Goal: Answer question/provide support: Share knowledge or assist other users

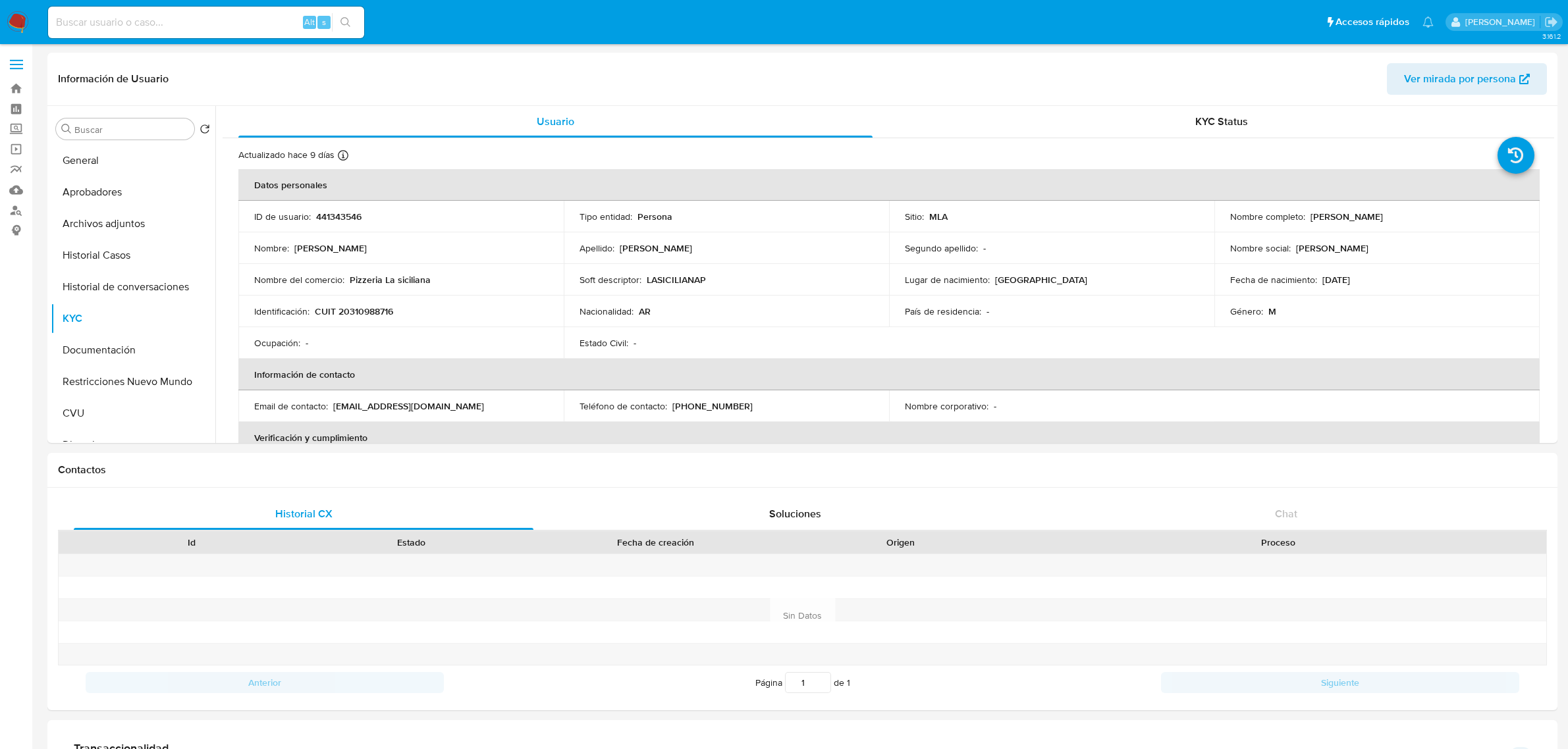
select select "10"
click at [109, 280] on button "Historial de conversaciones" at bounding box center [128, 287] width 154 height 32
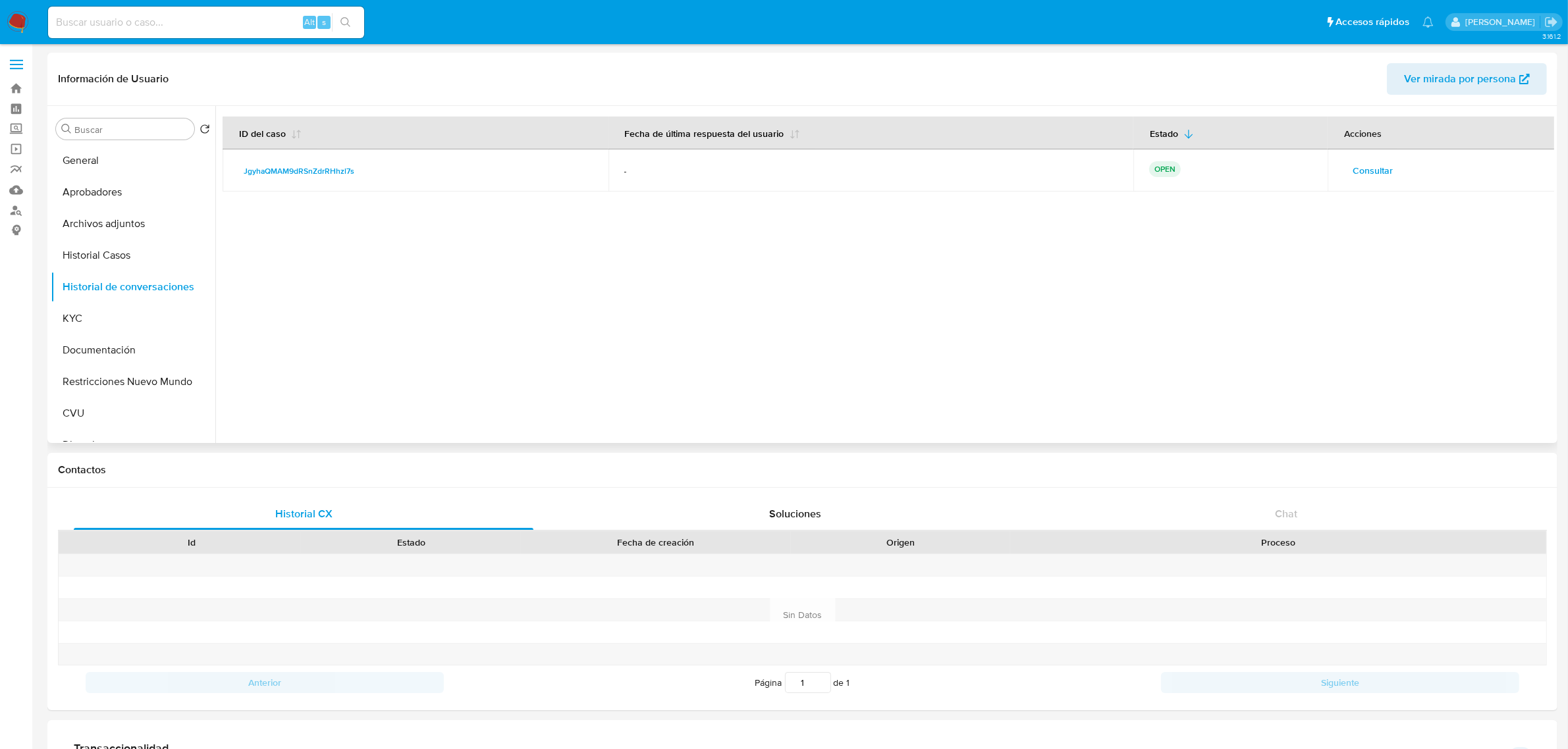
click at [1390, 168] on button "Consultar" at bounding box center [1372, 170] width 58 height 21
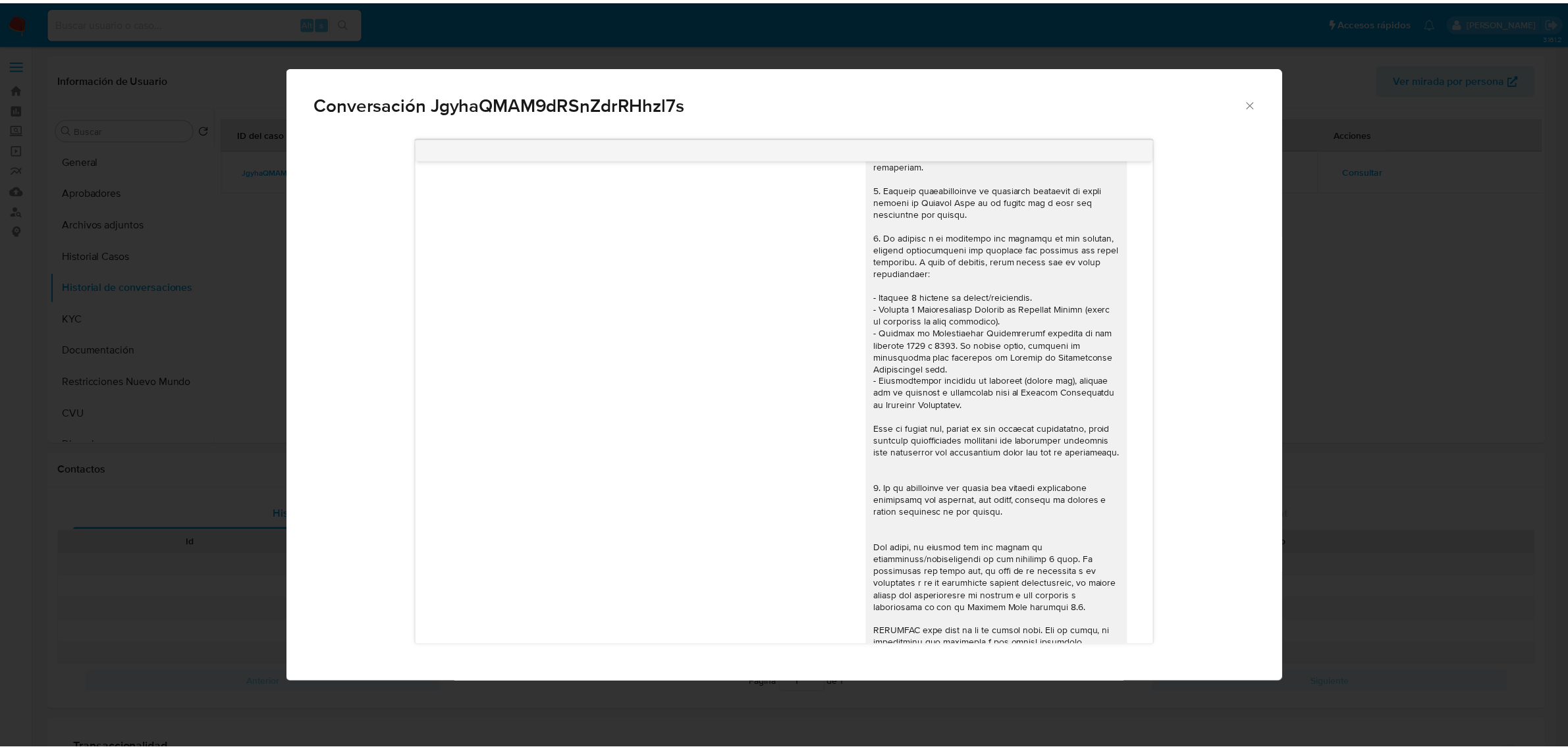
scroll to position [116, 0]
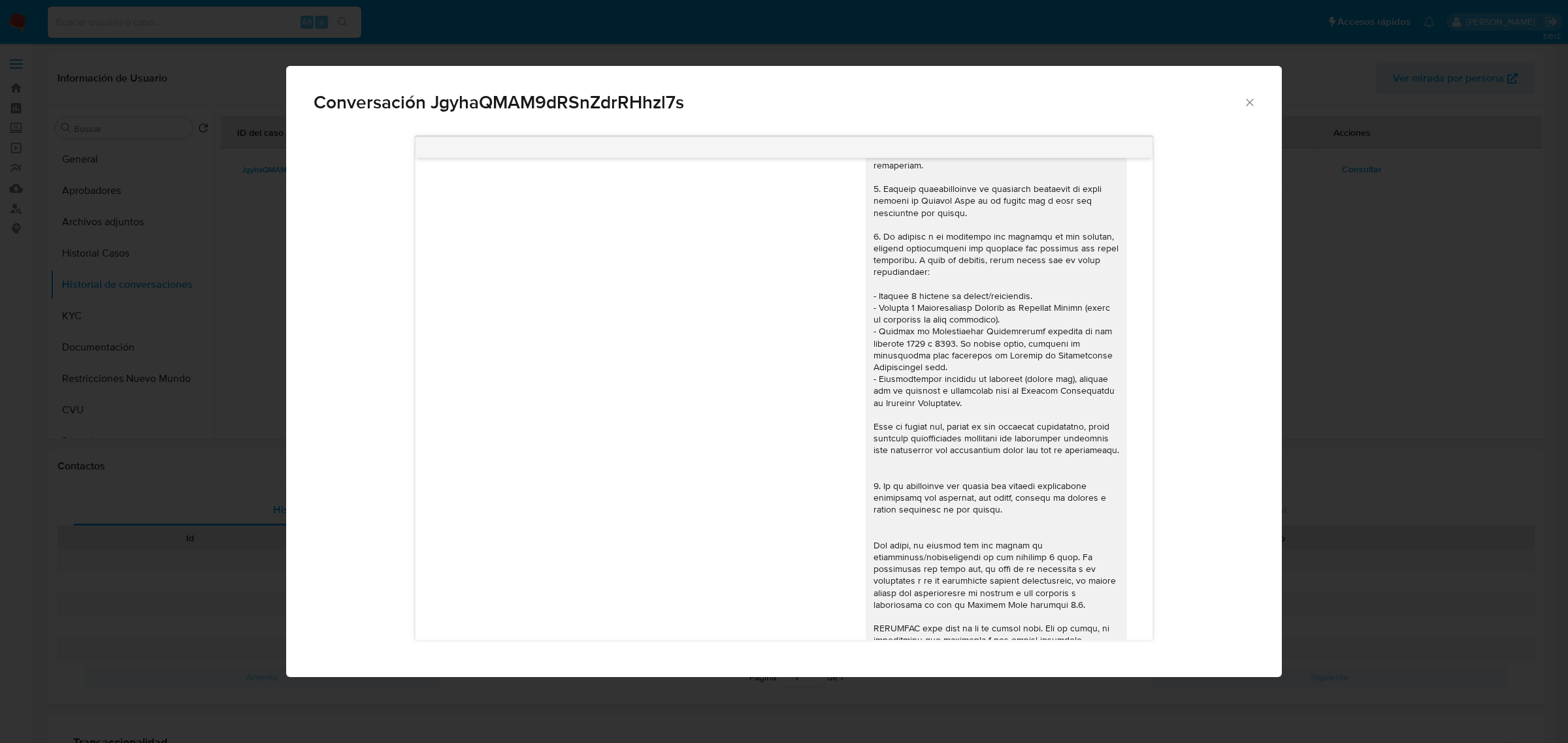
click at [1249, 100] on icon "Cerrar" at bounding box center [1249, 102] width 13 height 13
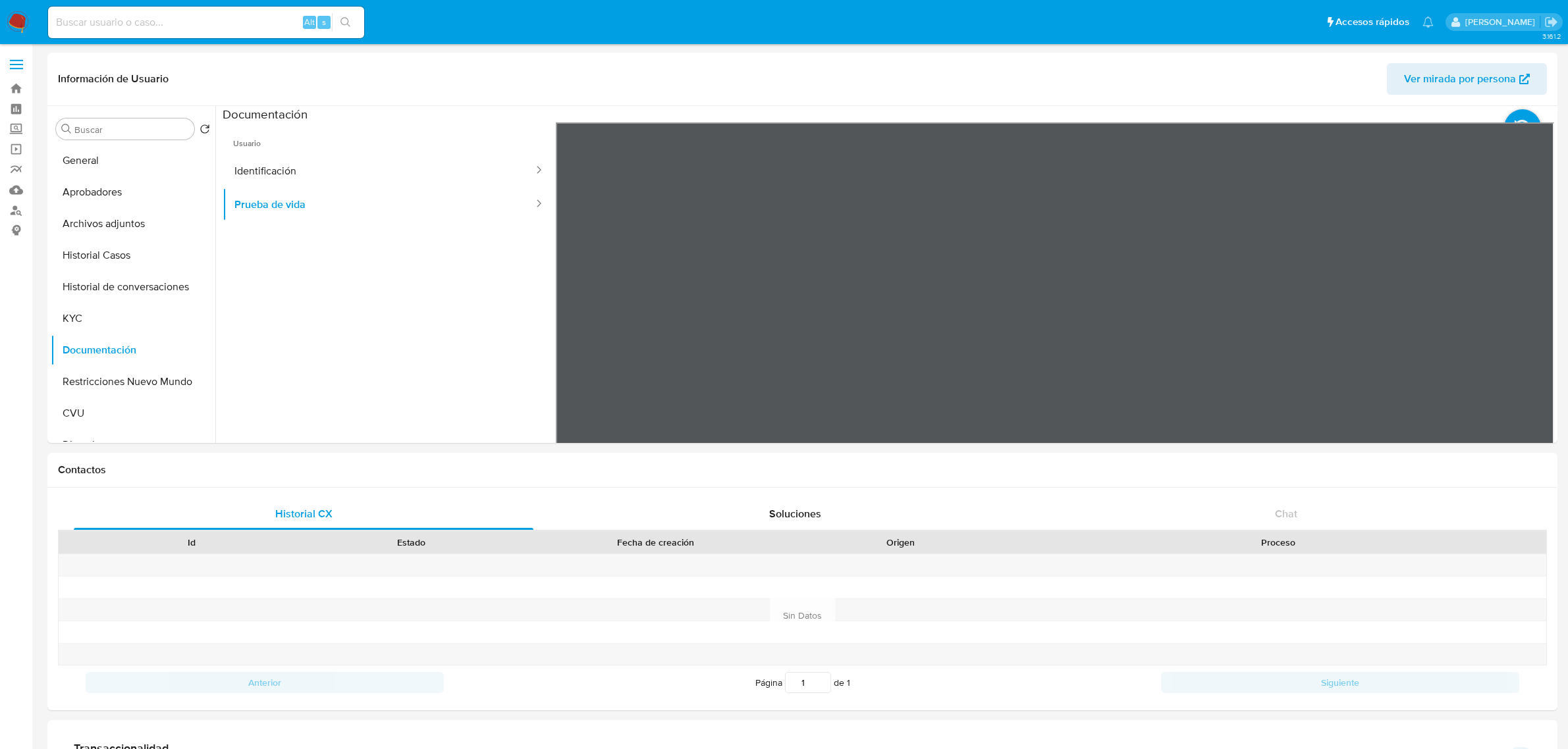
select select "10"
click at [116, 290] on button "Historial de conversaciones" at bounding box center [128, 287] width 154 height 32
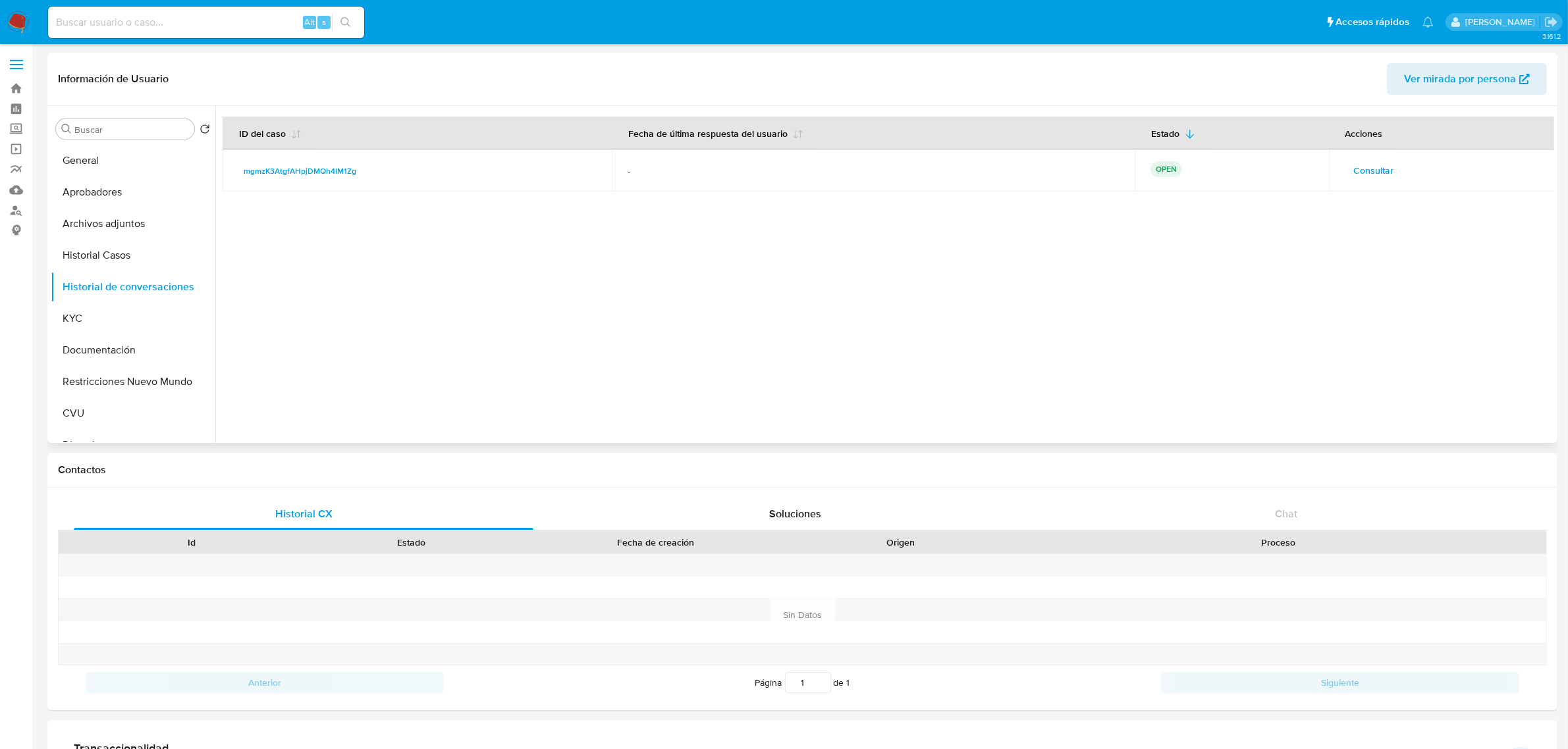
click at [1373, 170] on span "Consultar" at bounding box center [1374, 171] width 41 height 19
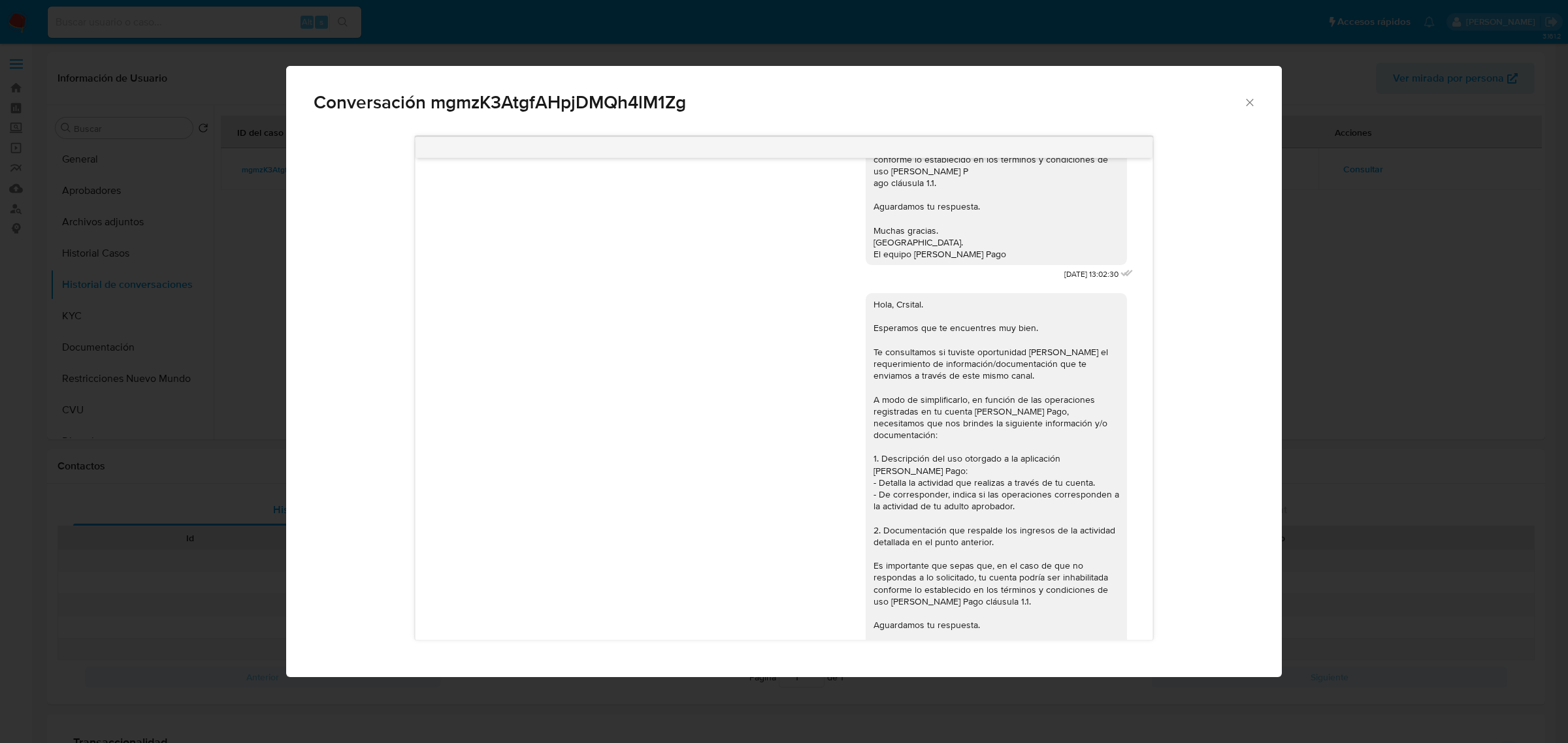
scroll to position [810, 0]
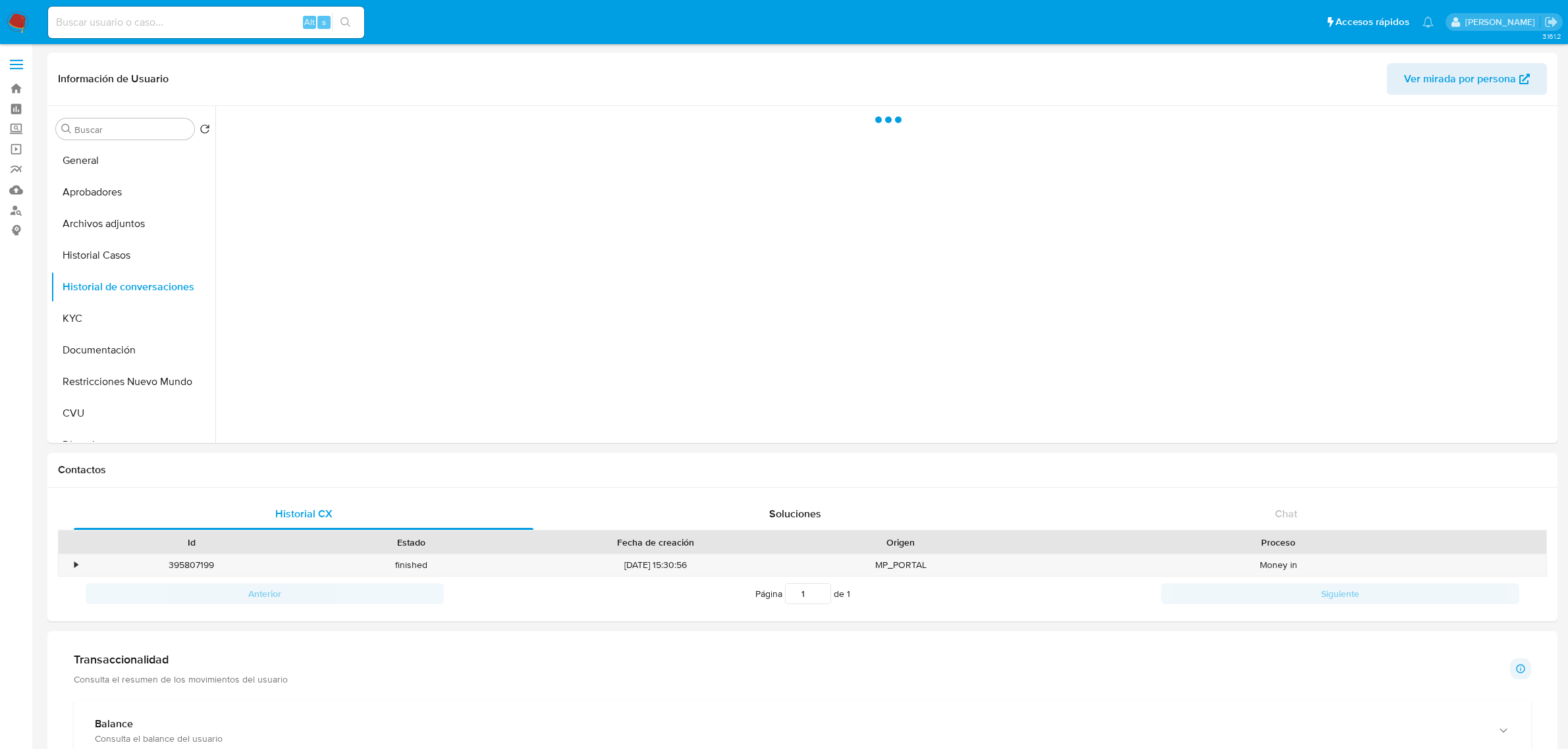
select select "10"
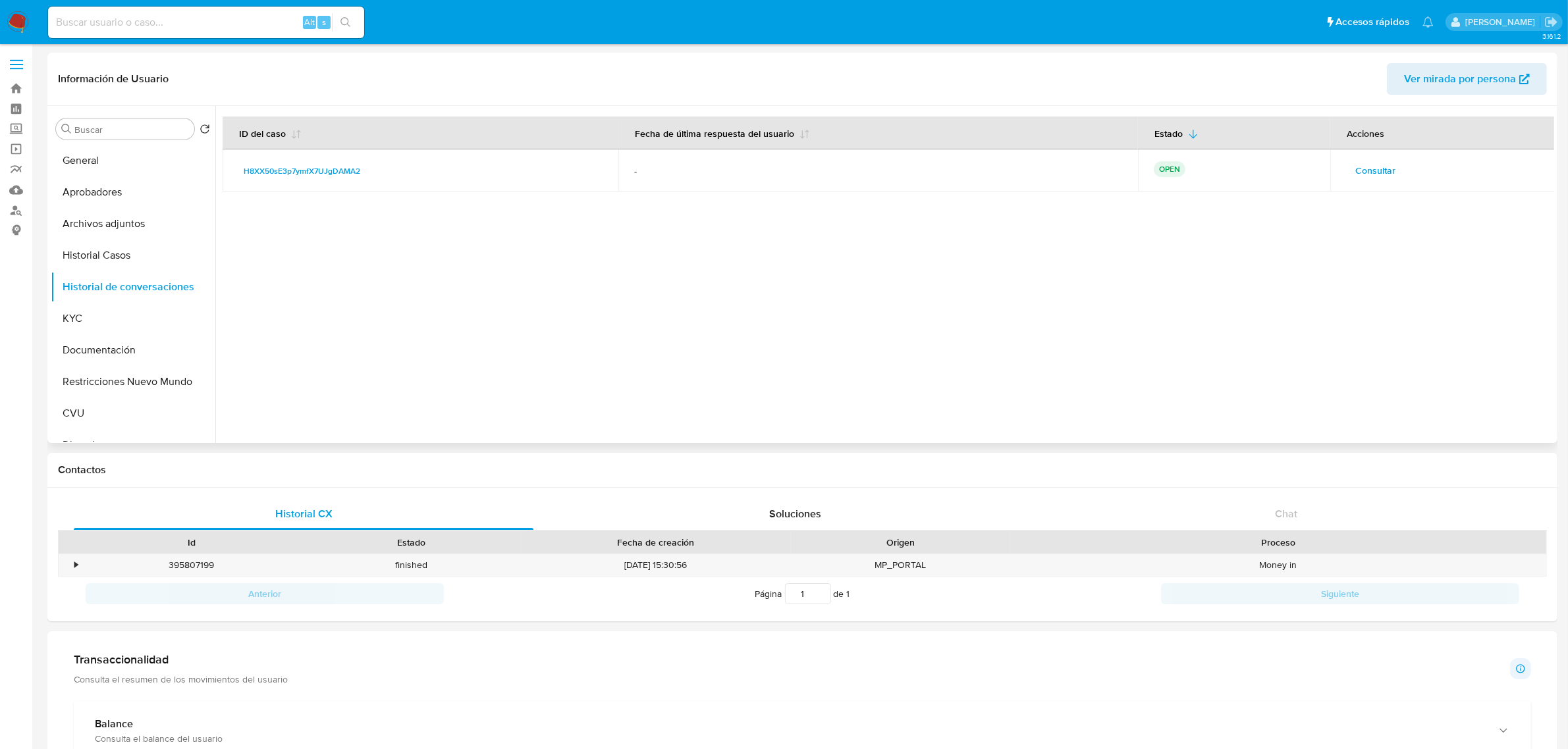
click at [1374, 165] on span "Consultar" at bounding box center [1376, 171] width 41 height 19
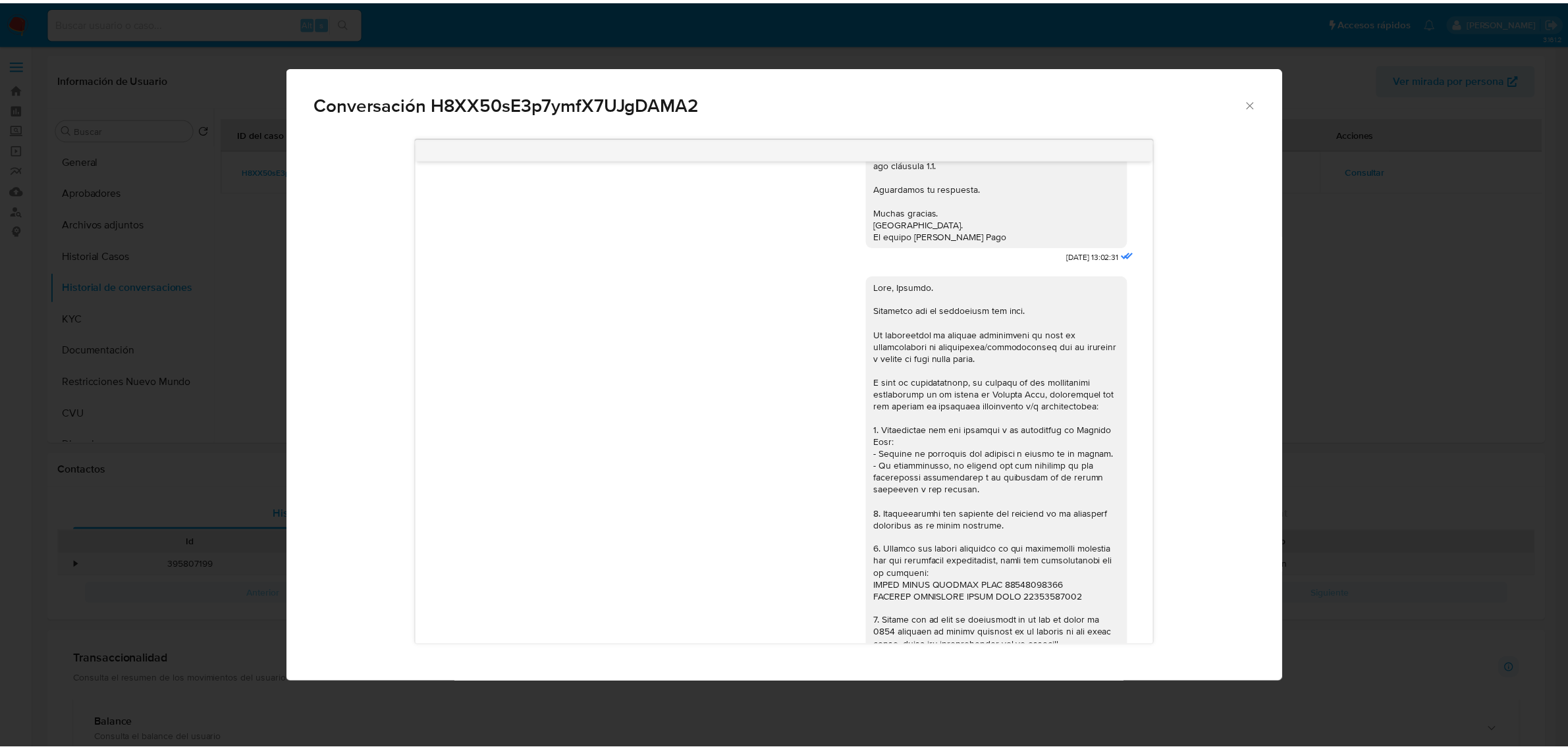
scroll to position [949, 0]
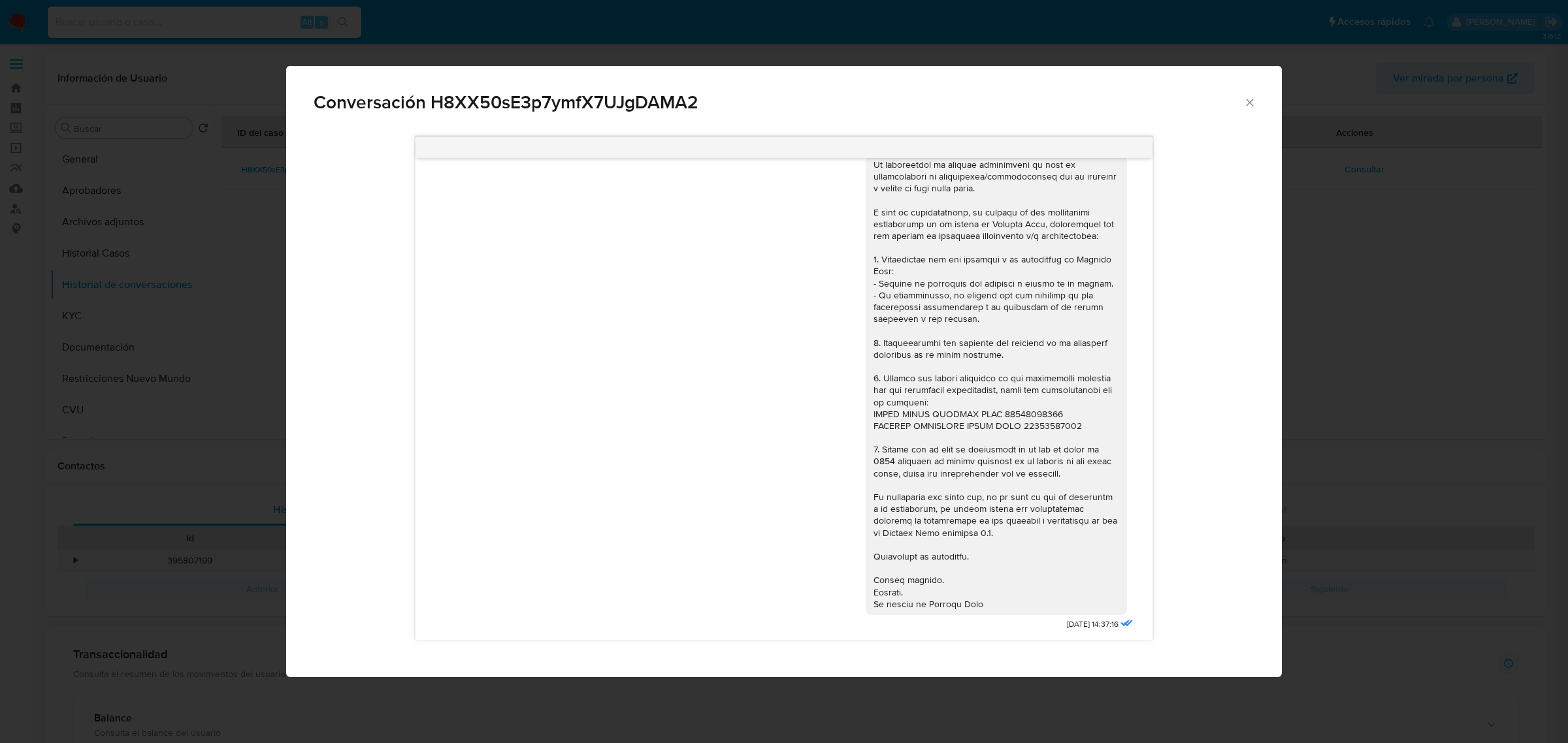
click at [106, 364] on div "Conversación H8XX50sE3p7ymfX7UJgDAMA2 18/08/2025 17:47:12 Hola, Esperamos que t…" at bounding box center [784, 371] width 1568 height 743
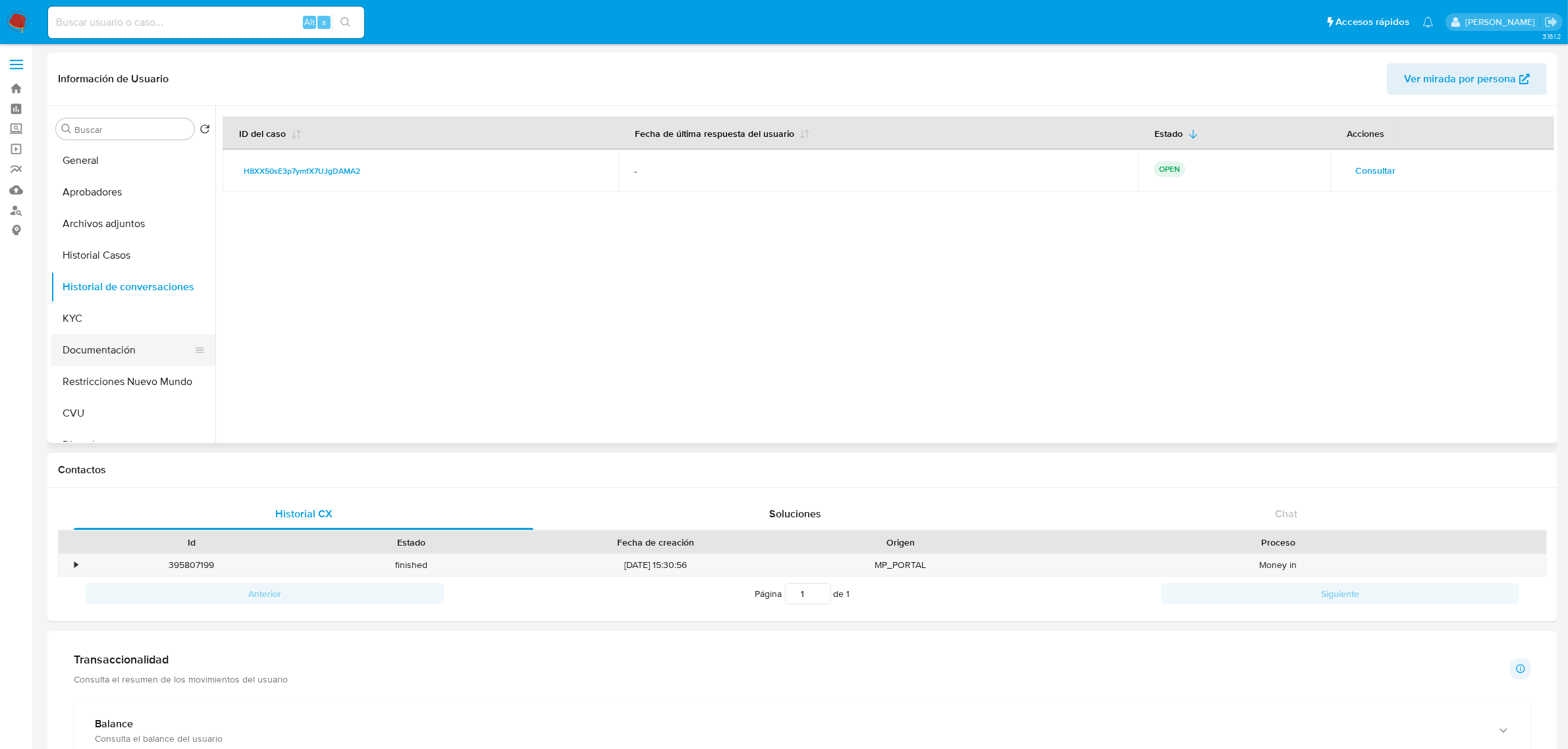
click at [97, 339] on button "Documentación" at bounding box center [128, 350] width 154 height 32
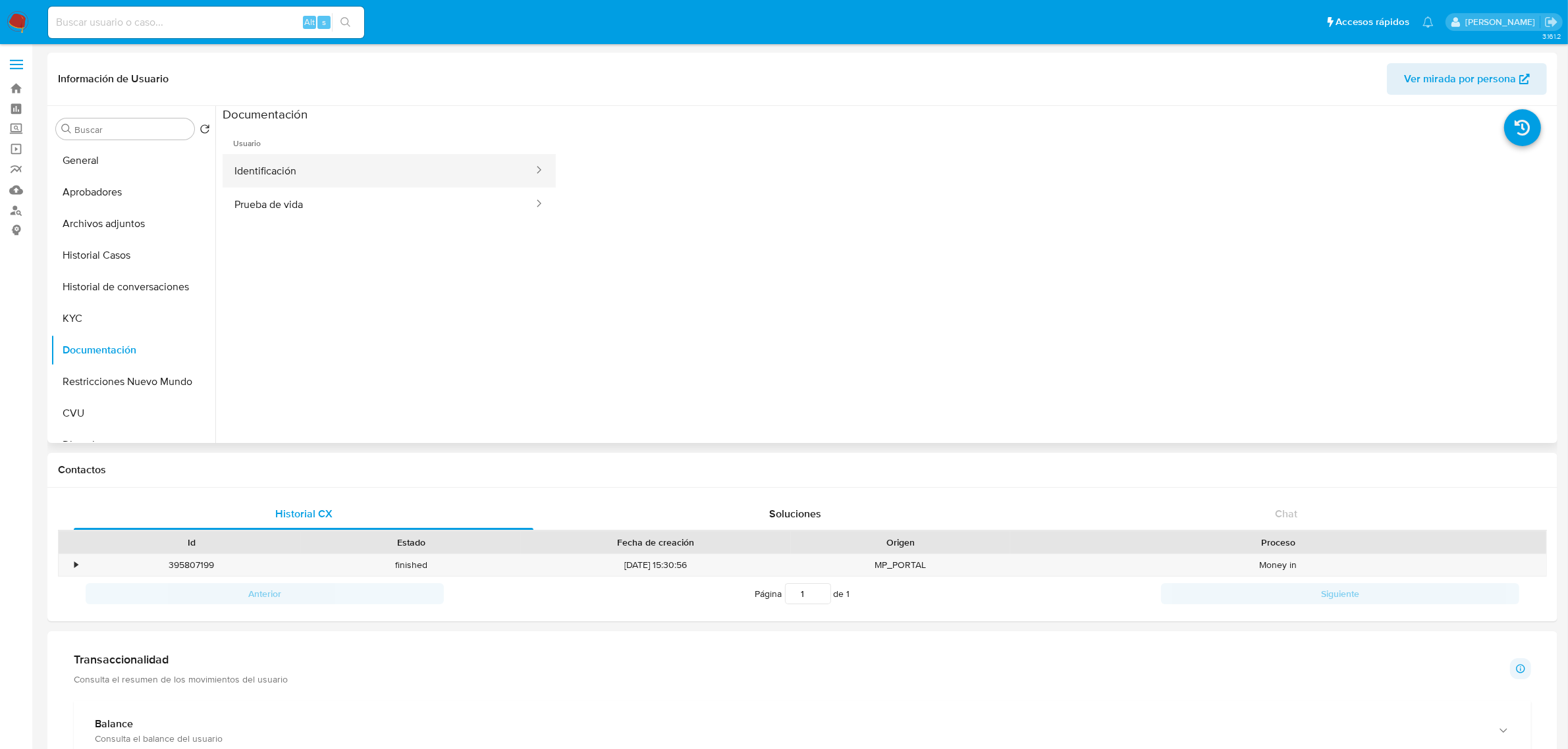
click at [371, 176] on button "Identificación" at bounding box center [379, 171] width 312 height 34
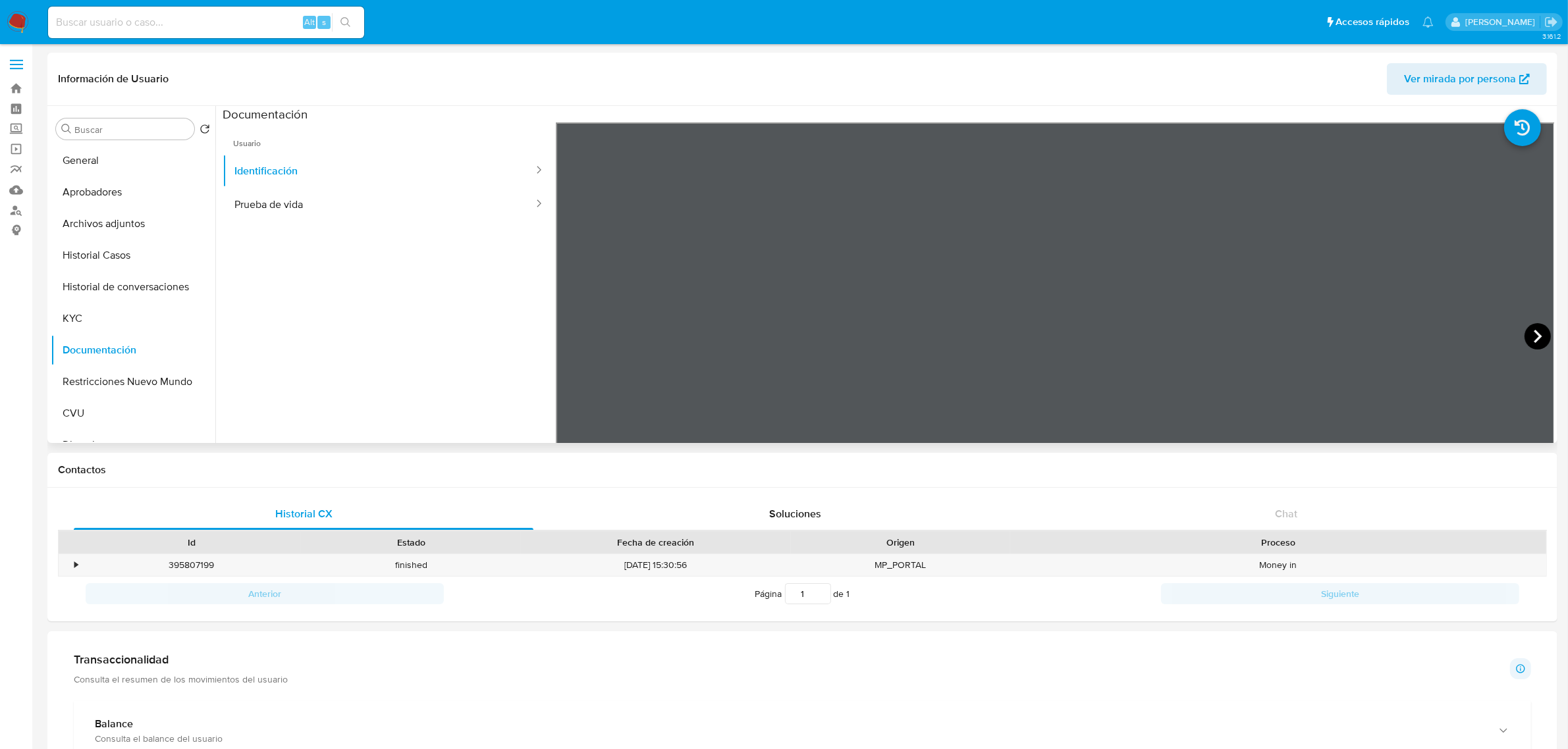
click at [1539, 334] on icon at bounding box center [1538, 337] width 26 height 26
click at [577, 339] on icon at bounding box center [572, 337] width 26 height 26
click at [84, 420] on button "CVU" at bounding box center [128, 413] width 154 height 32
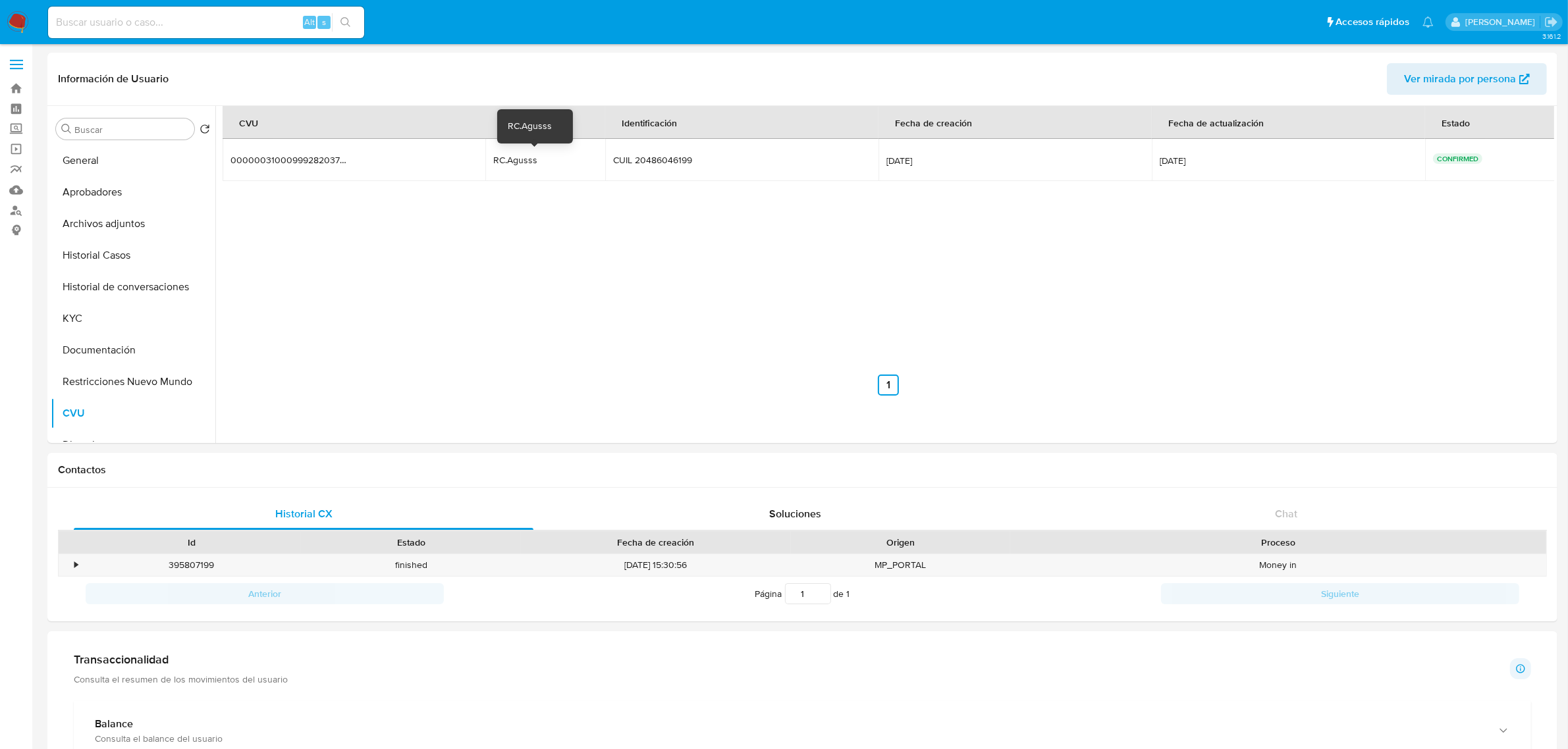
drag, startPoint x: 494, startPoint y: 159, endPoint x: 546, endPoint y: 159, distance: 52.0
click at [546, 159] on div "RC.Agusss" at bounding box center [535, 160] width 84 height 12
click at [91, 324] on button "KYC" at bounding box center [128, 319] width 154 height 32
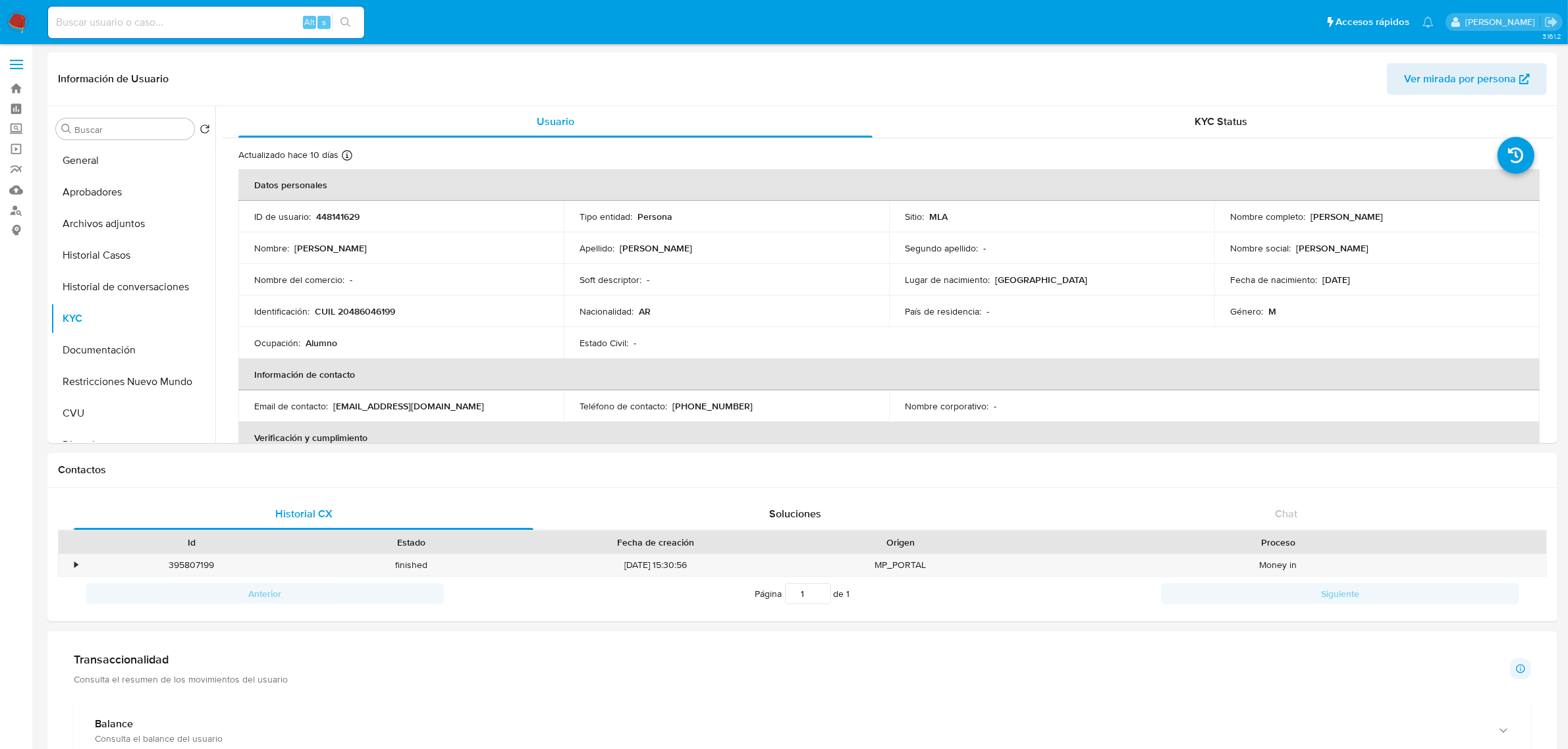
drag, startPoint x: 1299, startPoint y: 215, endPoint x: 1436, endPoint y: 213, distance: 137.0
click at [1436, 213] on div "Nombre completo : Agustin Exequiel Zalazar" at bounding box center [1376, 216] width 294 height 12
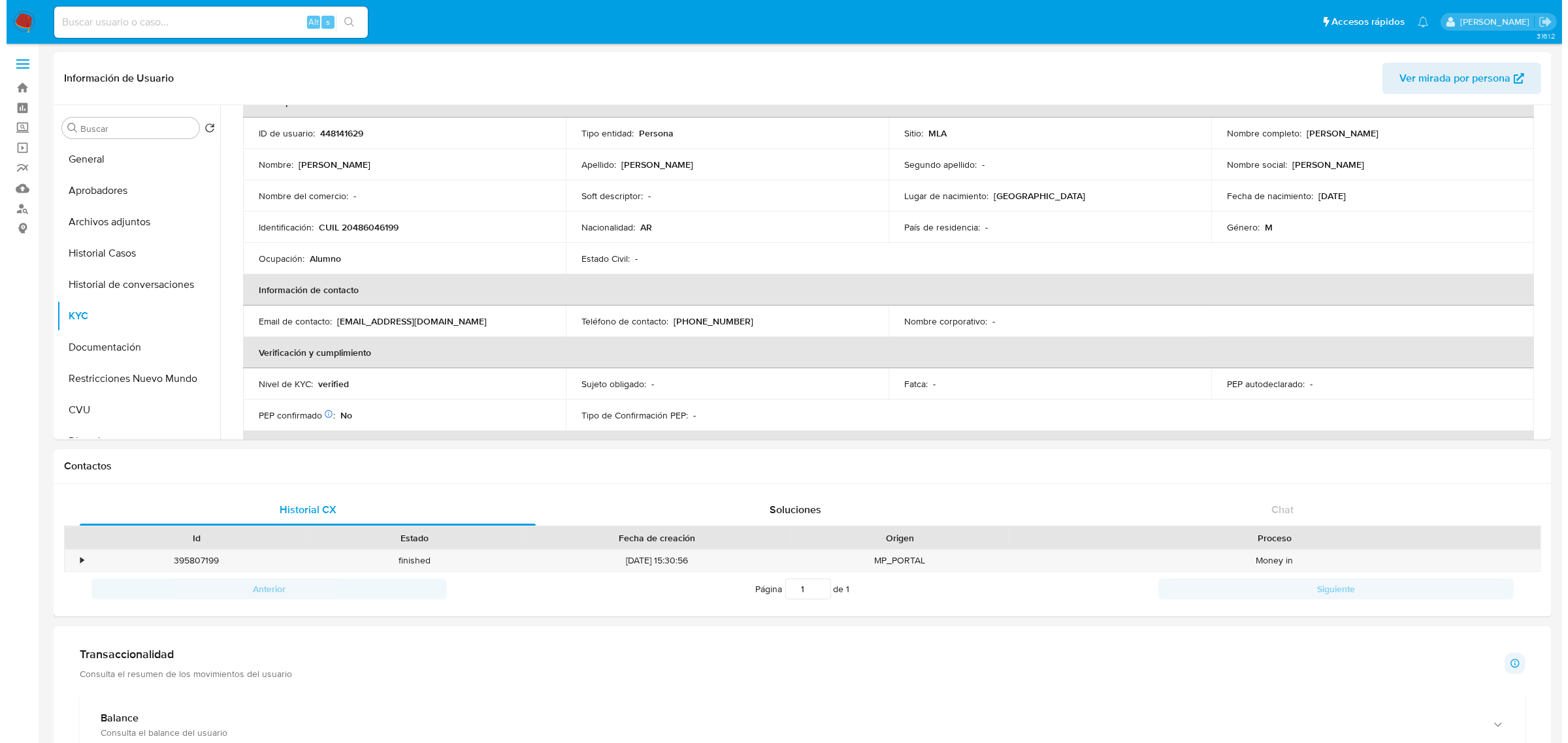
scroll to position [0, 0]
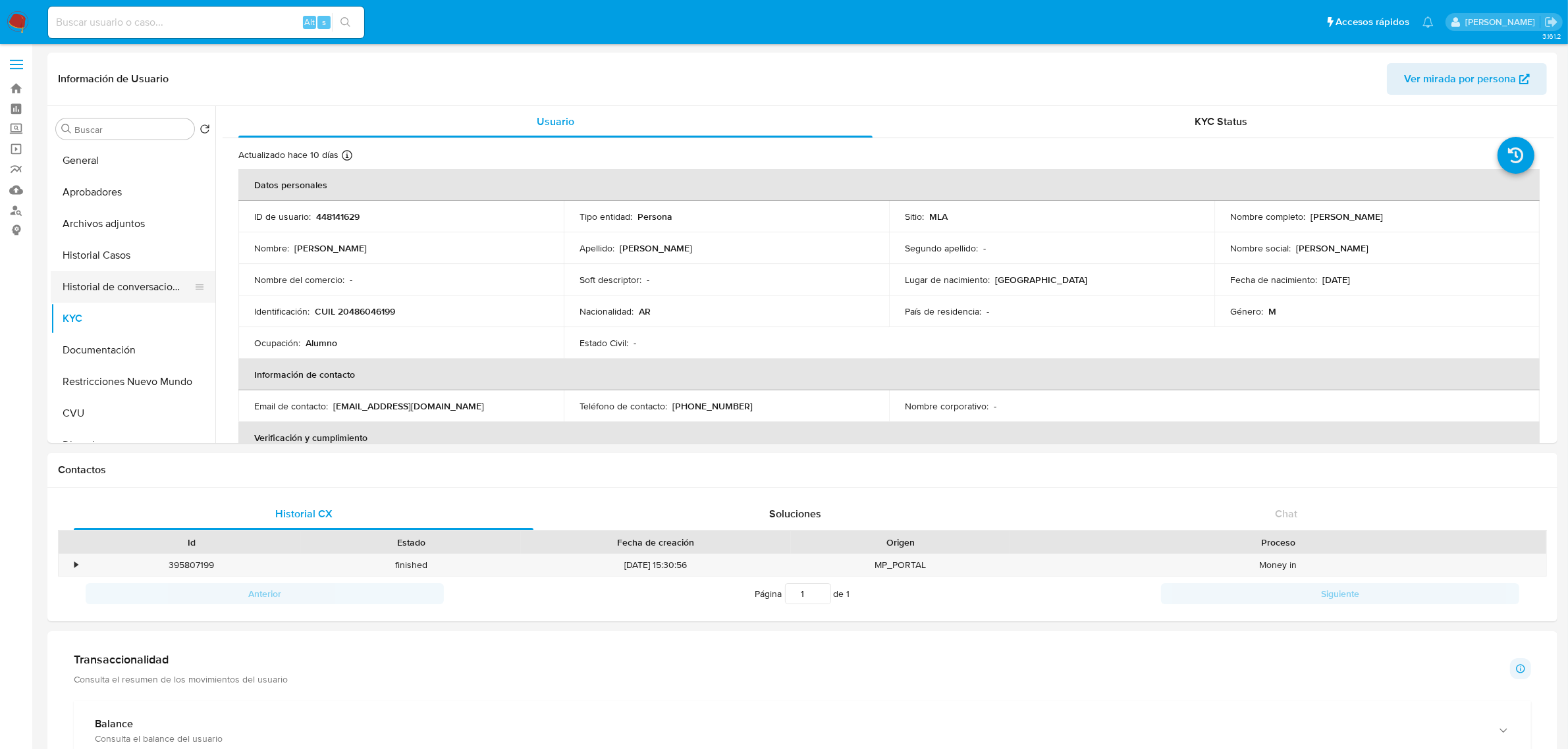
click at [125, 290] on button "Historial de conversaciones" at bounding box center [128, 287] width 154 height 32
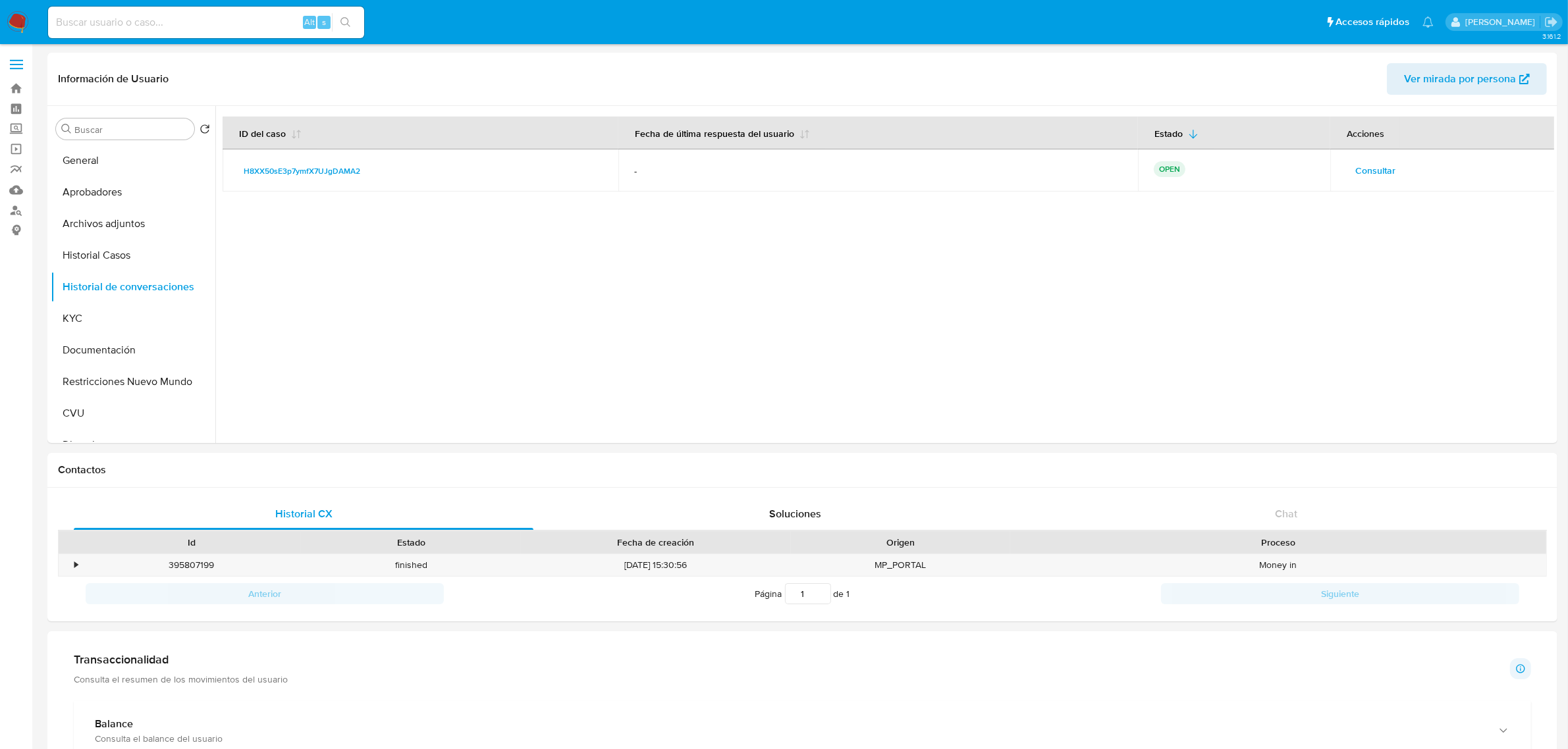
click at [1357, 166] on span "Consultar" at bounding box center [1376, 171] width 41 height 19
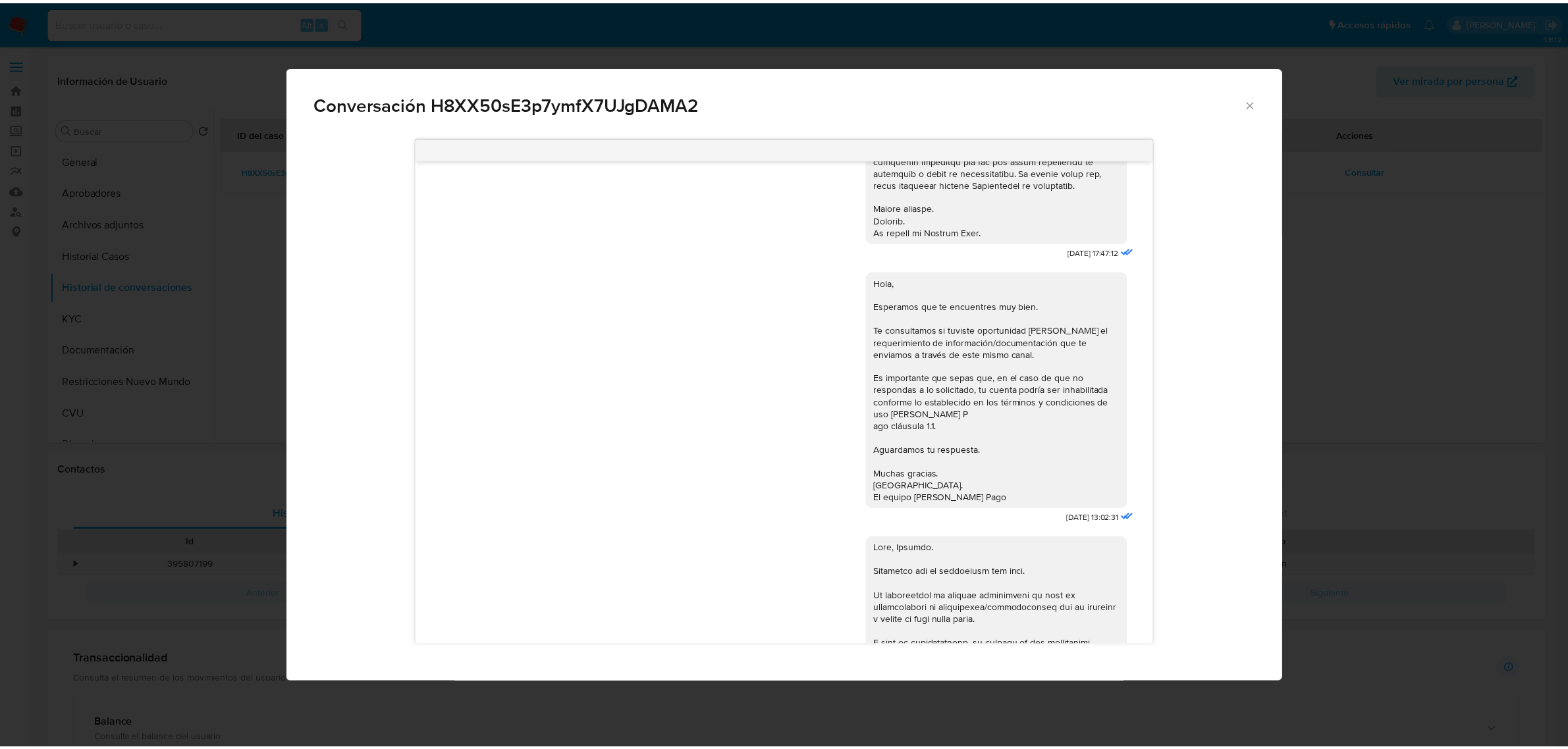
scroll to position [949, 0]
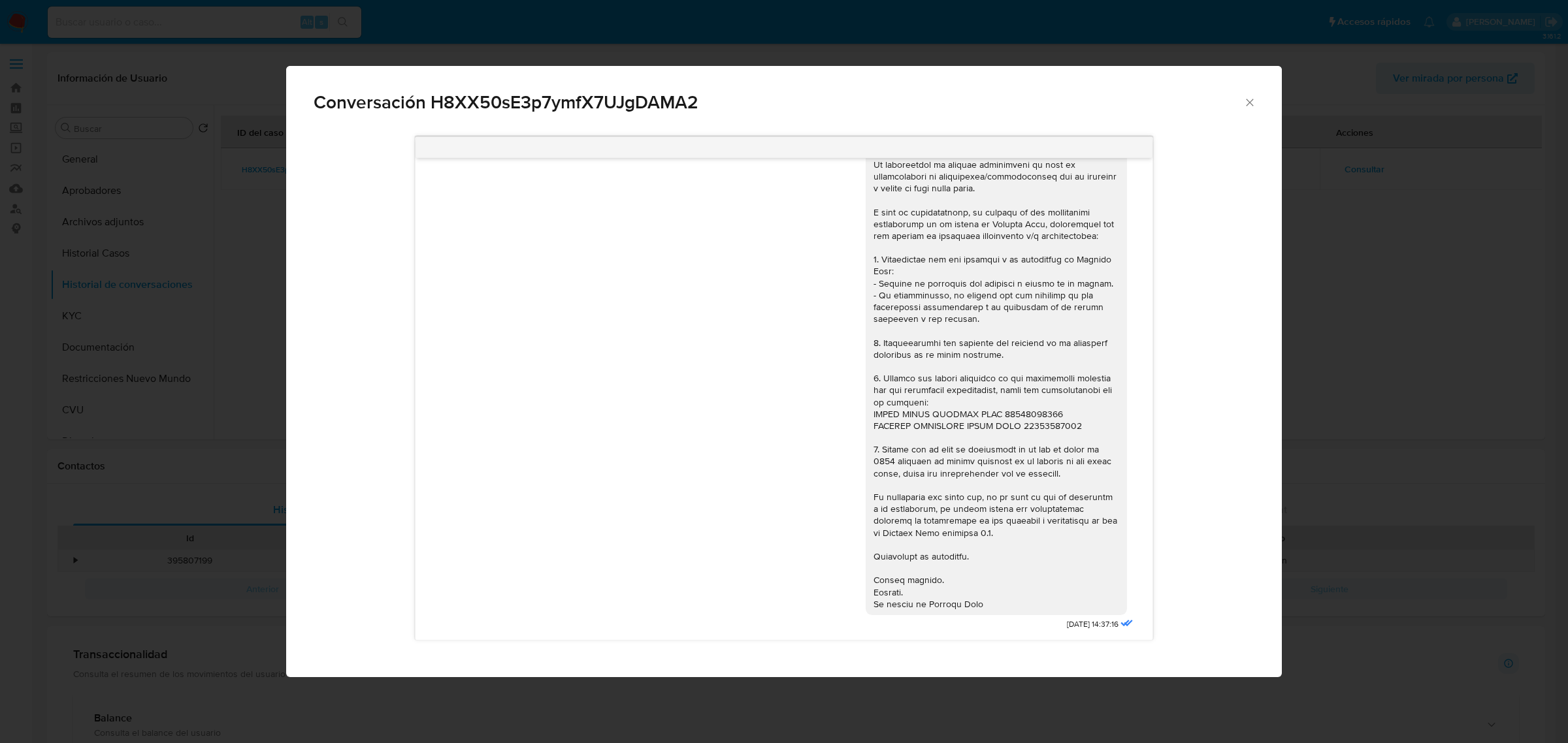
click at [1249, 97] on icon "Cerrar" at bounding box center [1249, 102] width 13 height 13
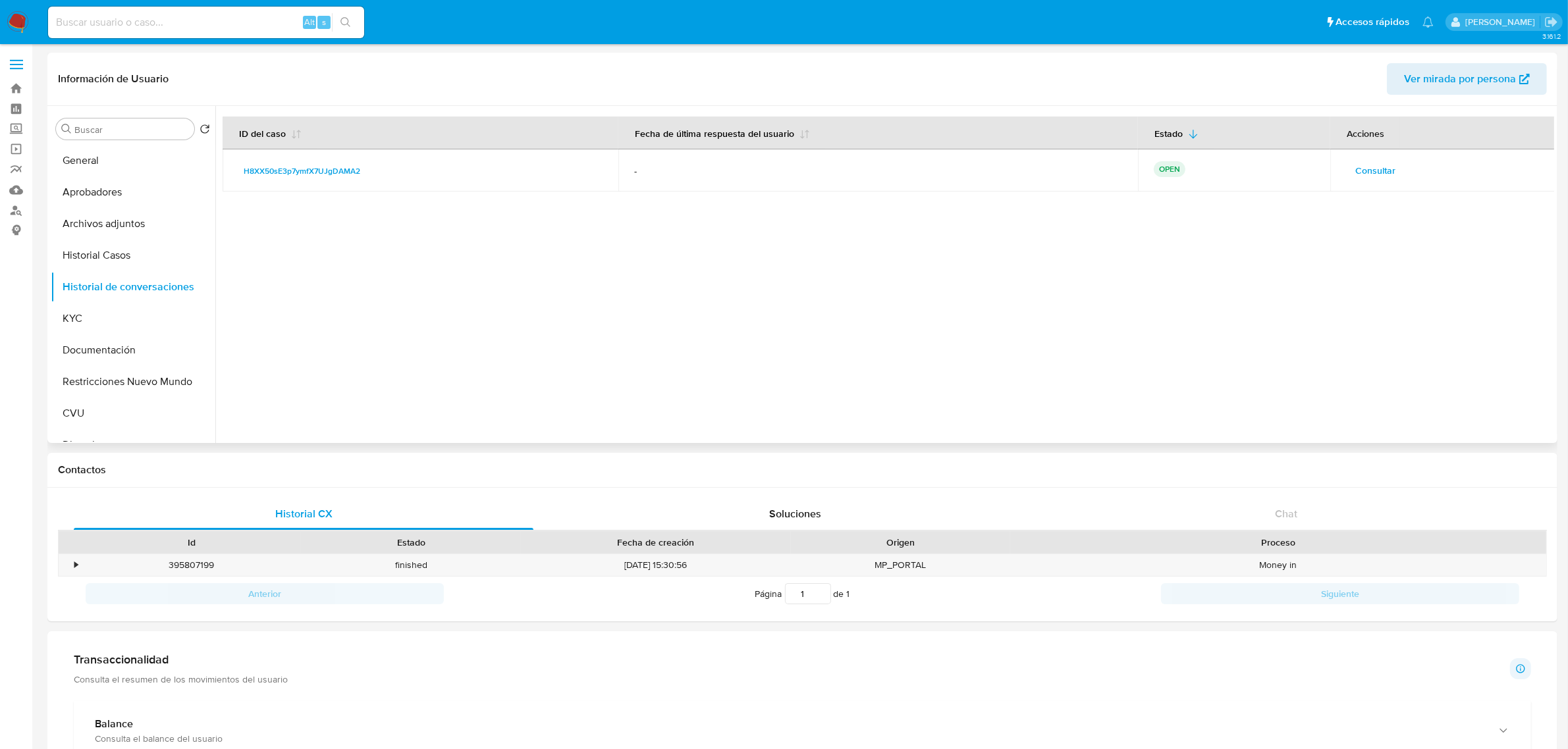
click at [590, 426] on div at bounding box center [885, 274] width 1339 height 337
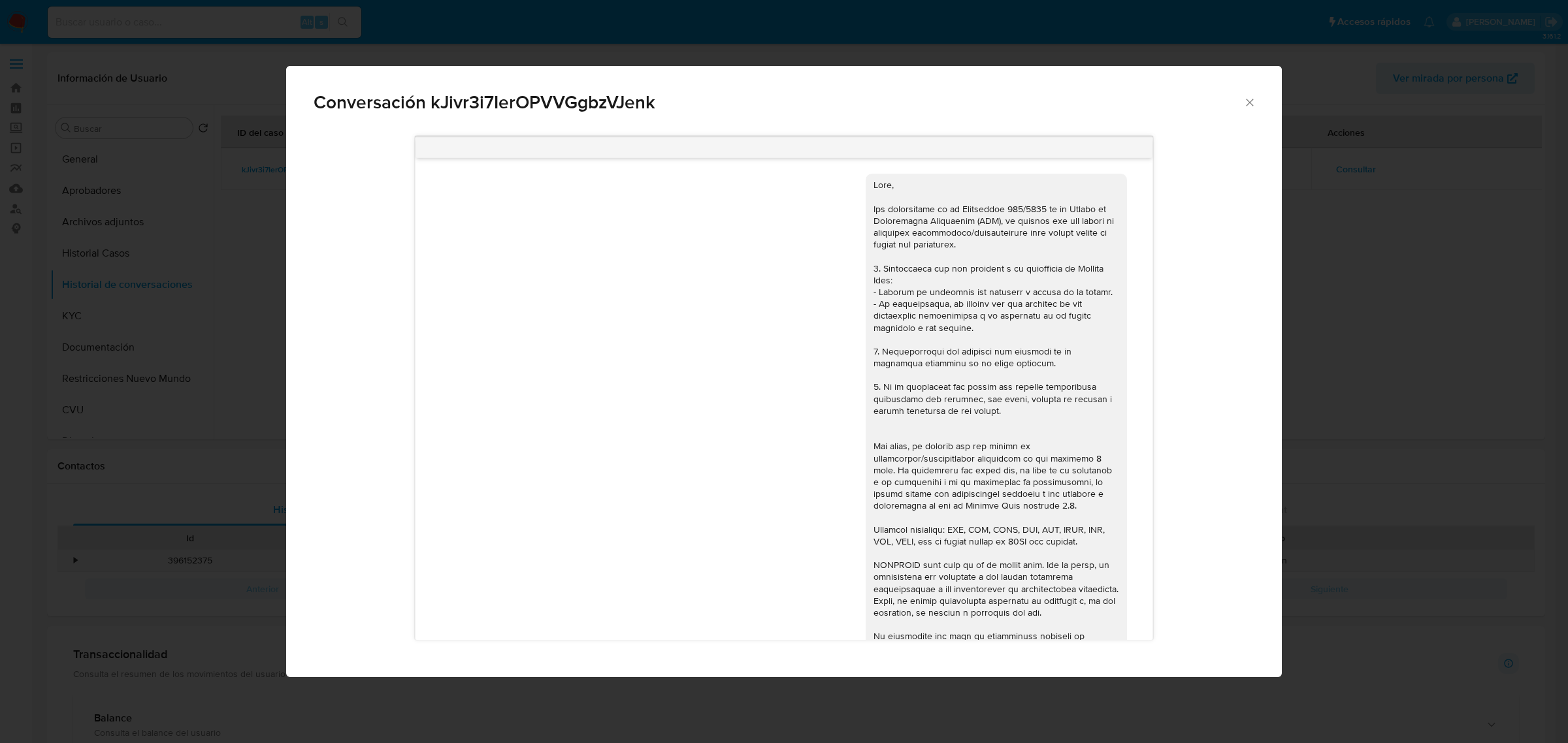
select select "10"
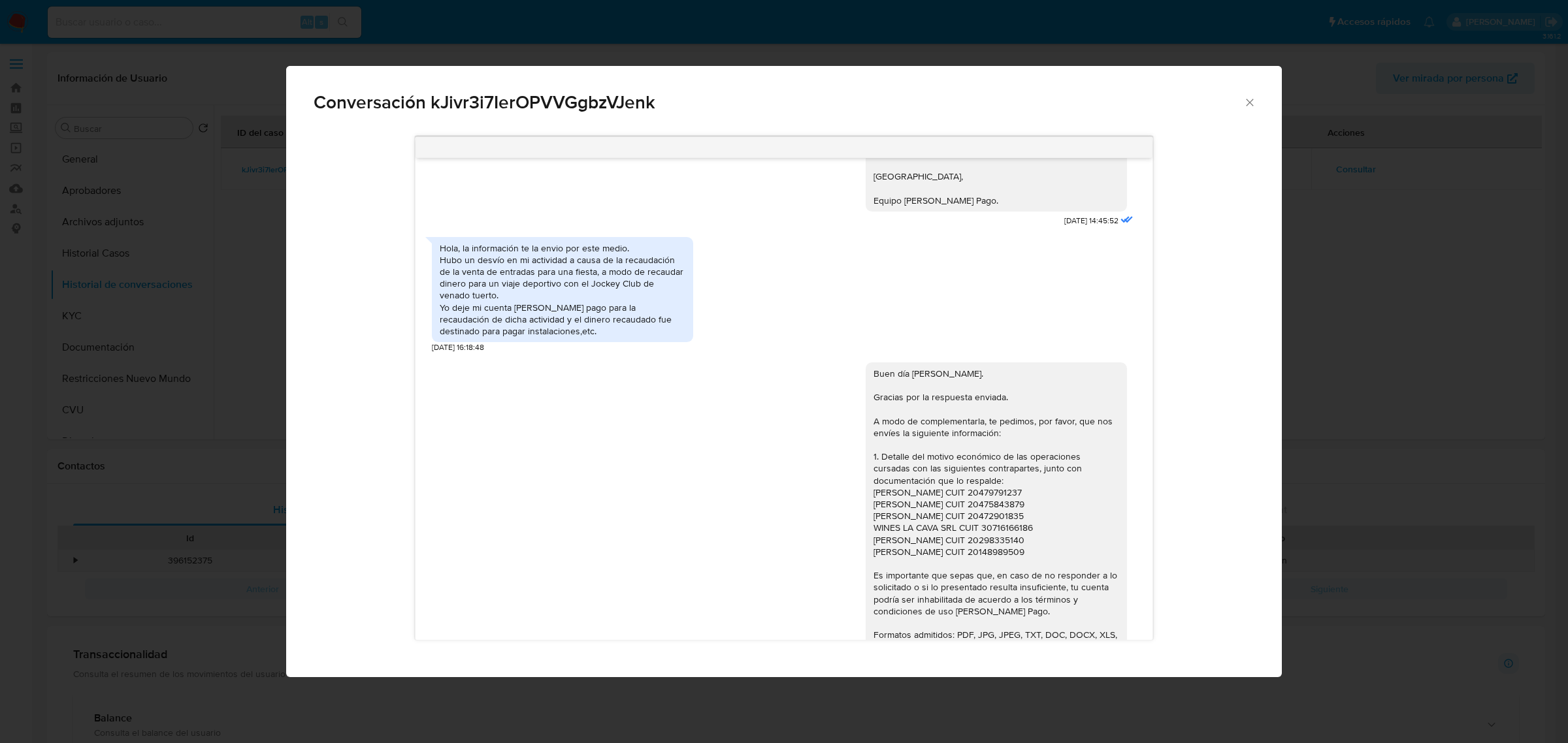
scroll to position [980, 0]
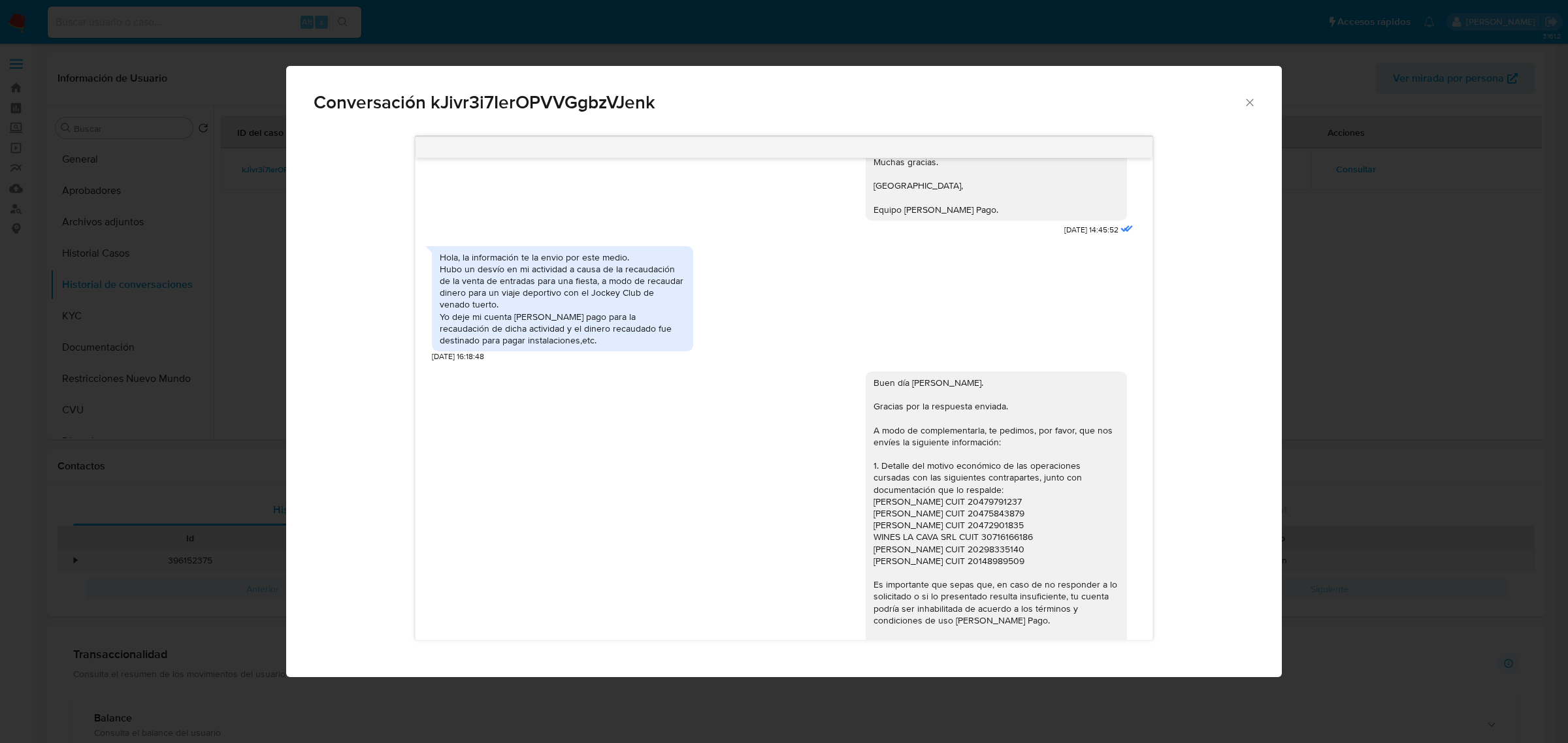
click at [200, 304] on div "Conversación kJivr3i7IerOPVVGgbzVJenk 18/08/2025 17:47:29 Hola las actividades …" at bounding box center [784, 371] width 1568 height 743
click at [70, 312] on button "KYC" at bounding box center [131, 316] width 163 height 32
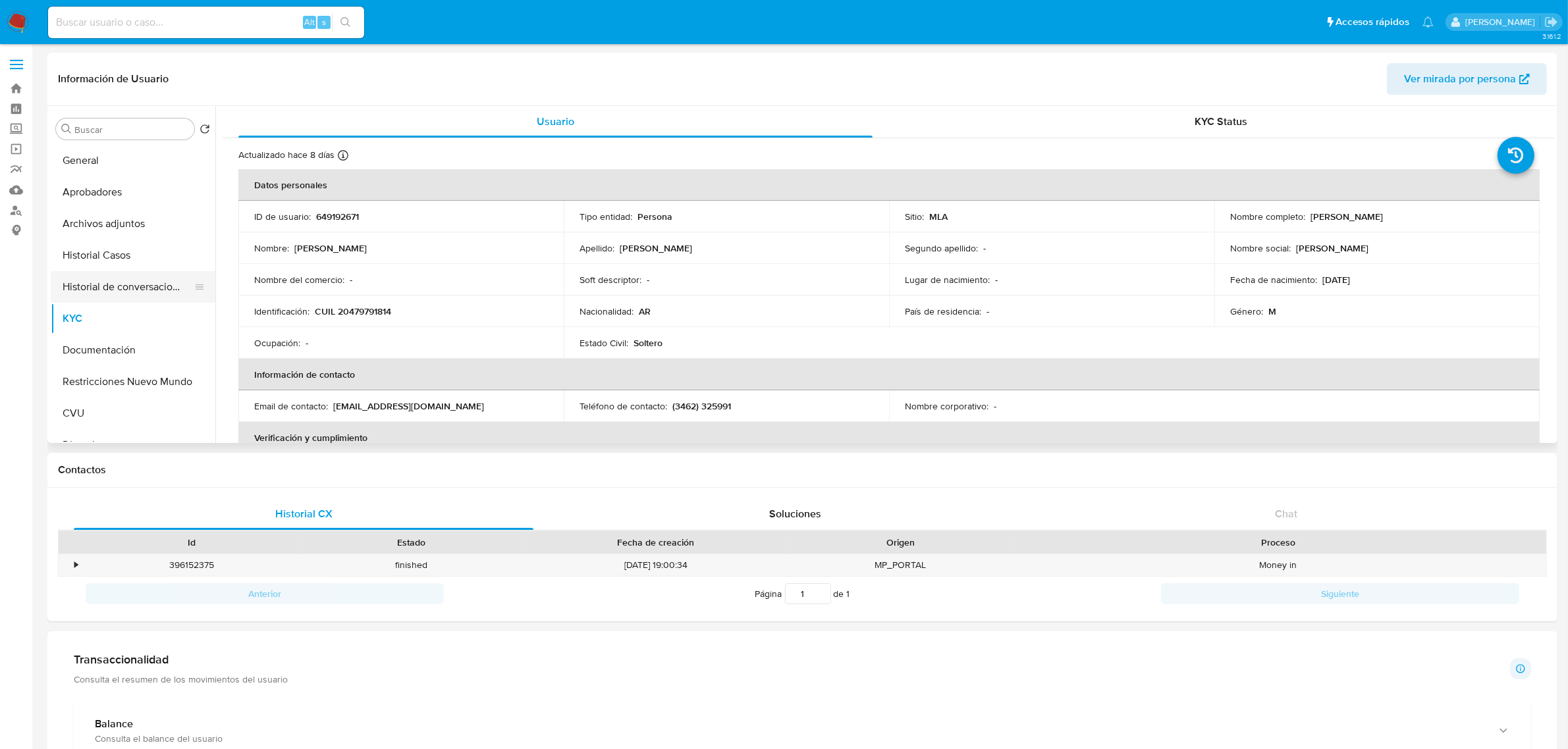
click at [129, 284] on button "Historial de conversaciones" at bounding box center [128, 287] width 154 height 32
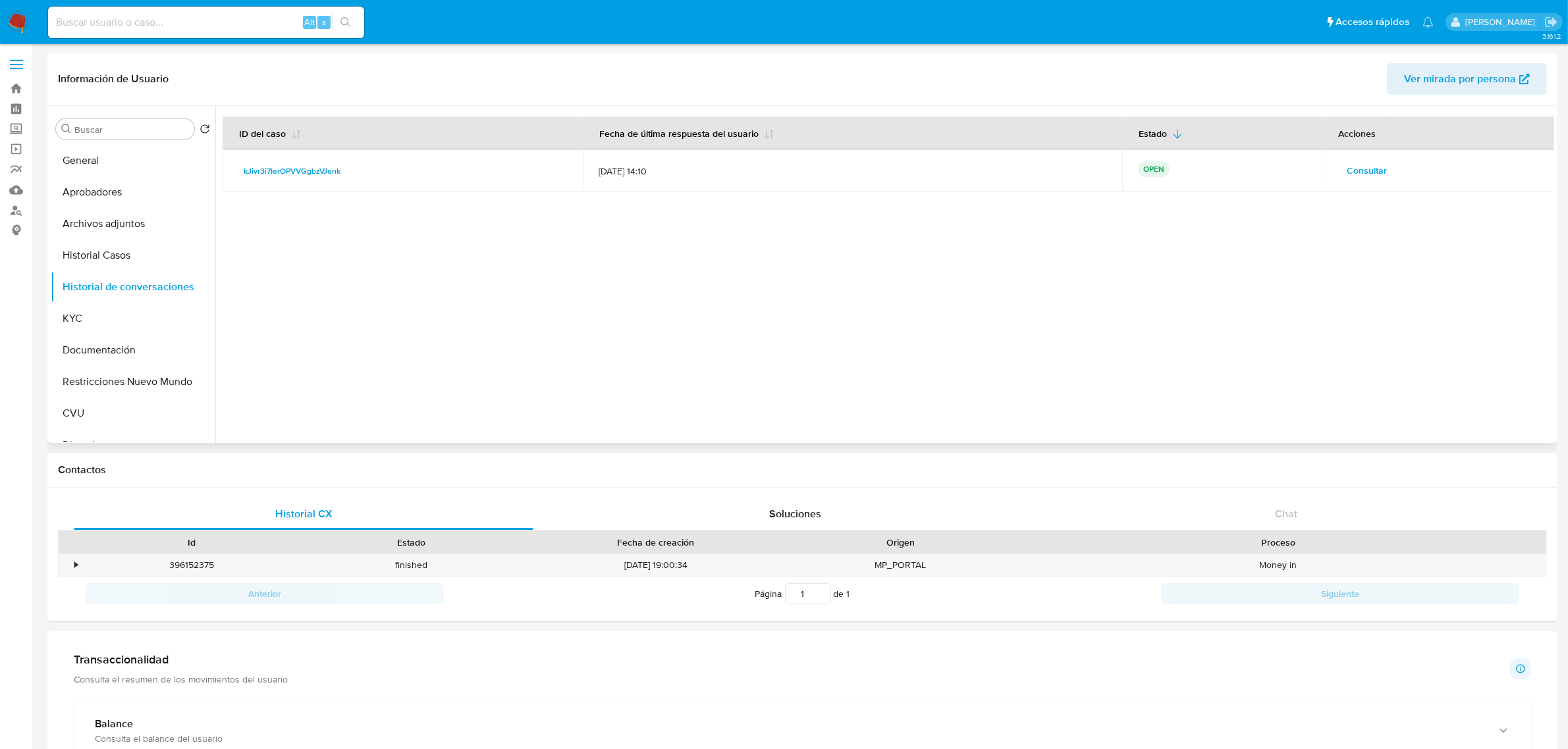
click at [1350, 167] on span "Consultar" at bounding box center [1367, 171] width 41 height 19
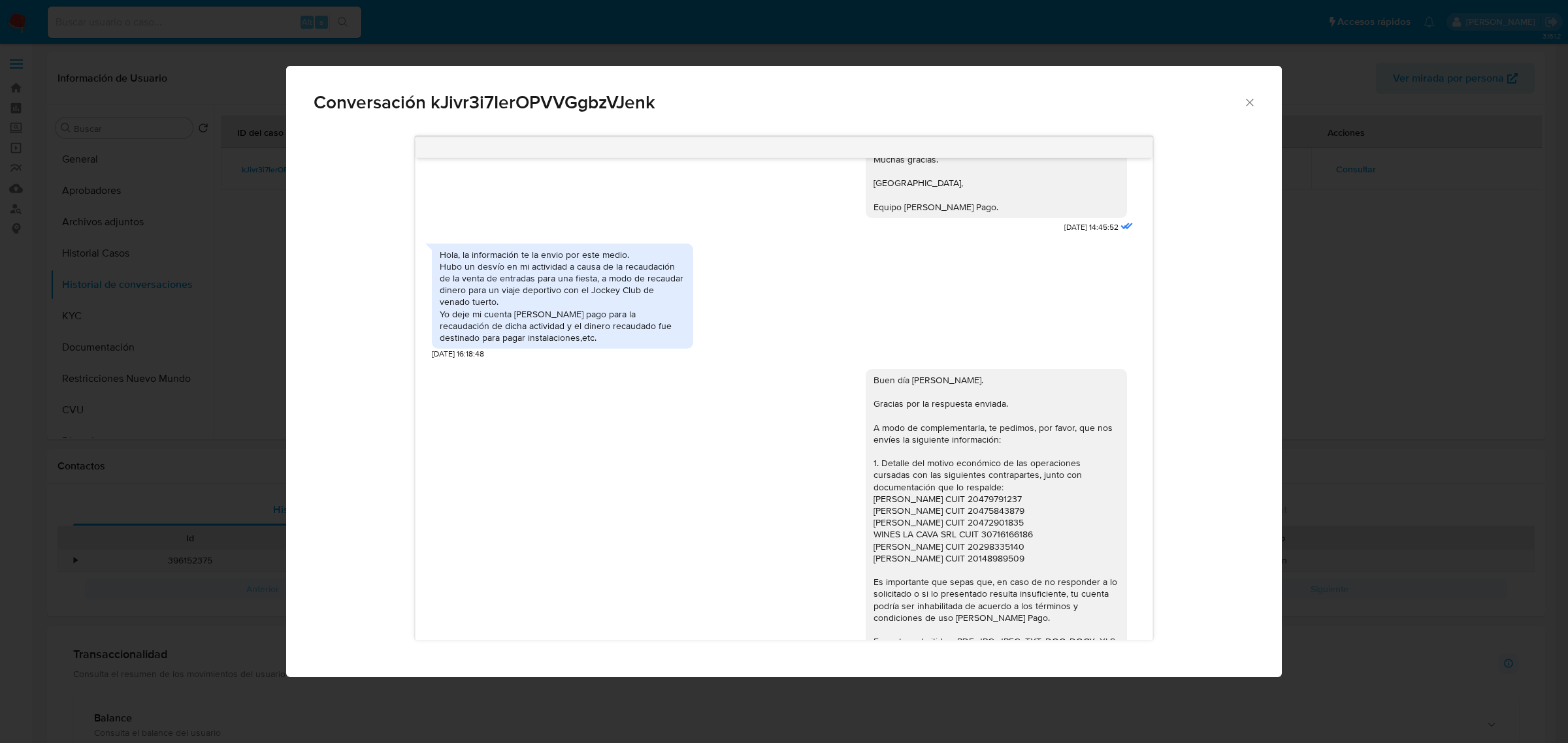
scroll to position [981, 0]
drag, startPoint x: 478, startPoint y: 298, endPoint x: 612, endPoint y: 315, distance: 135.1
click at [612, 315] on div "Hola, la información te la envio por este medio. Hubo un desvío en mi actividad…" at bounding box center [563, 298] width 246 height 95
click at [523, 276] on div "Hola, la información te la envio por este medio. Hubo un desvío en mi actividad…" at bounding box center [563, 298] width 246 height 95
drag, startPoint x: 531, startPoint y: 271, endPoint x: 621, endPoint y: 273, distance: 90.0
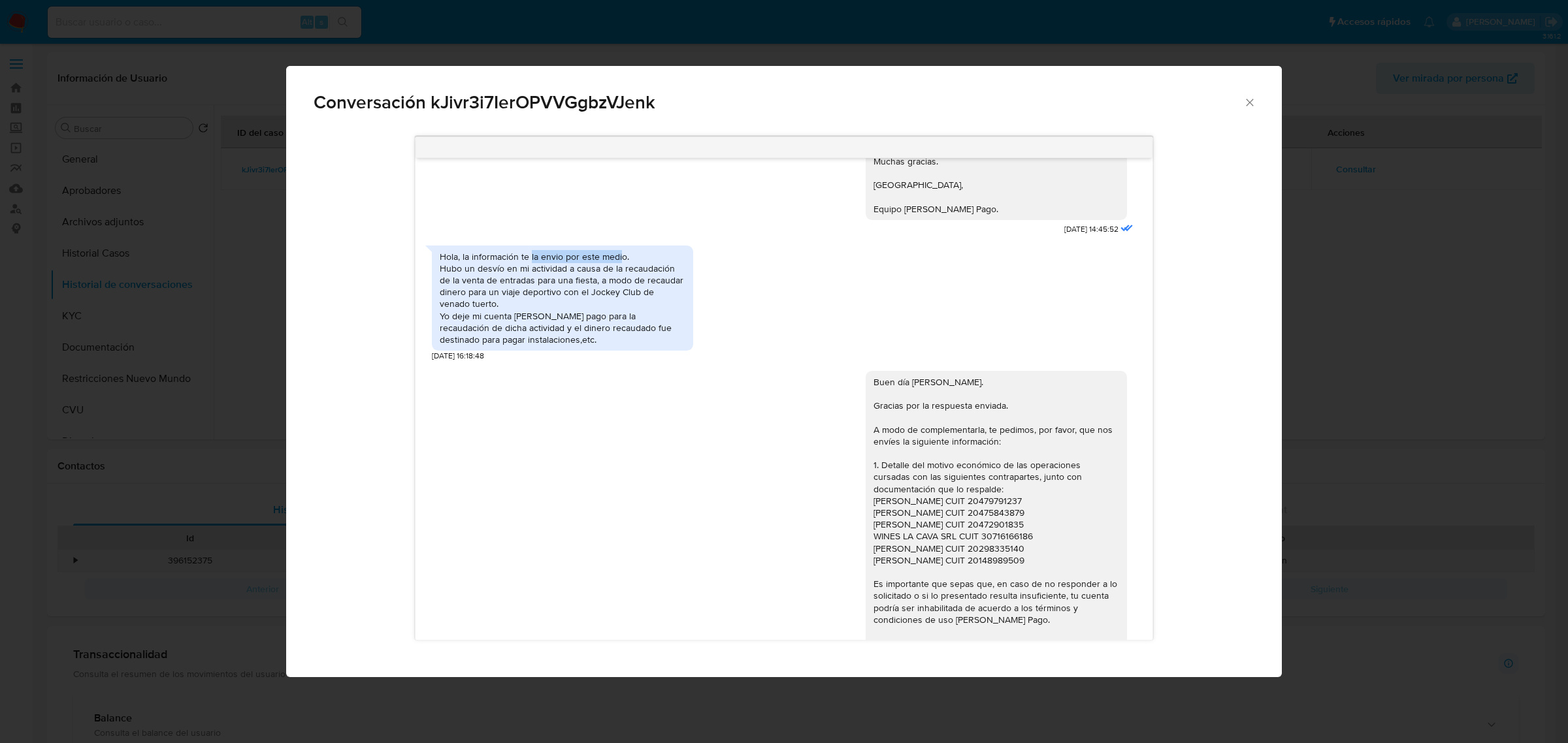
click at [621, 273] on div "Hola, la información te la envio por este medio. Hubo un desvío en mi actividad…" at bounding box center [563, 298] width 246 height 95
click at [494, 288] on div "Hola, la información te la envio por este medio. Hubo un desvío en mi actividad…" at bounding box center [563, 298] width 246 height 95
drag, startPoint x: 462, startPoint y: 283, endPoint x: 661, endPoint y: 318, distance: 202.1
click at [661, 318] on div "Hola, la información te la envio por este medio. Hubo un desvío en mi actividad…" at bounding box center [563, 298] width 246 height 95
drag, startPoint x: 446, startPoint y: 331, endPoint x: 640, endPoint y: 349, distance: 194.8
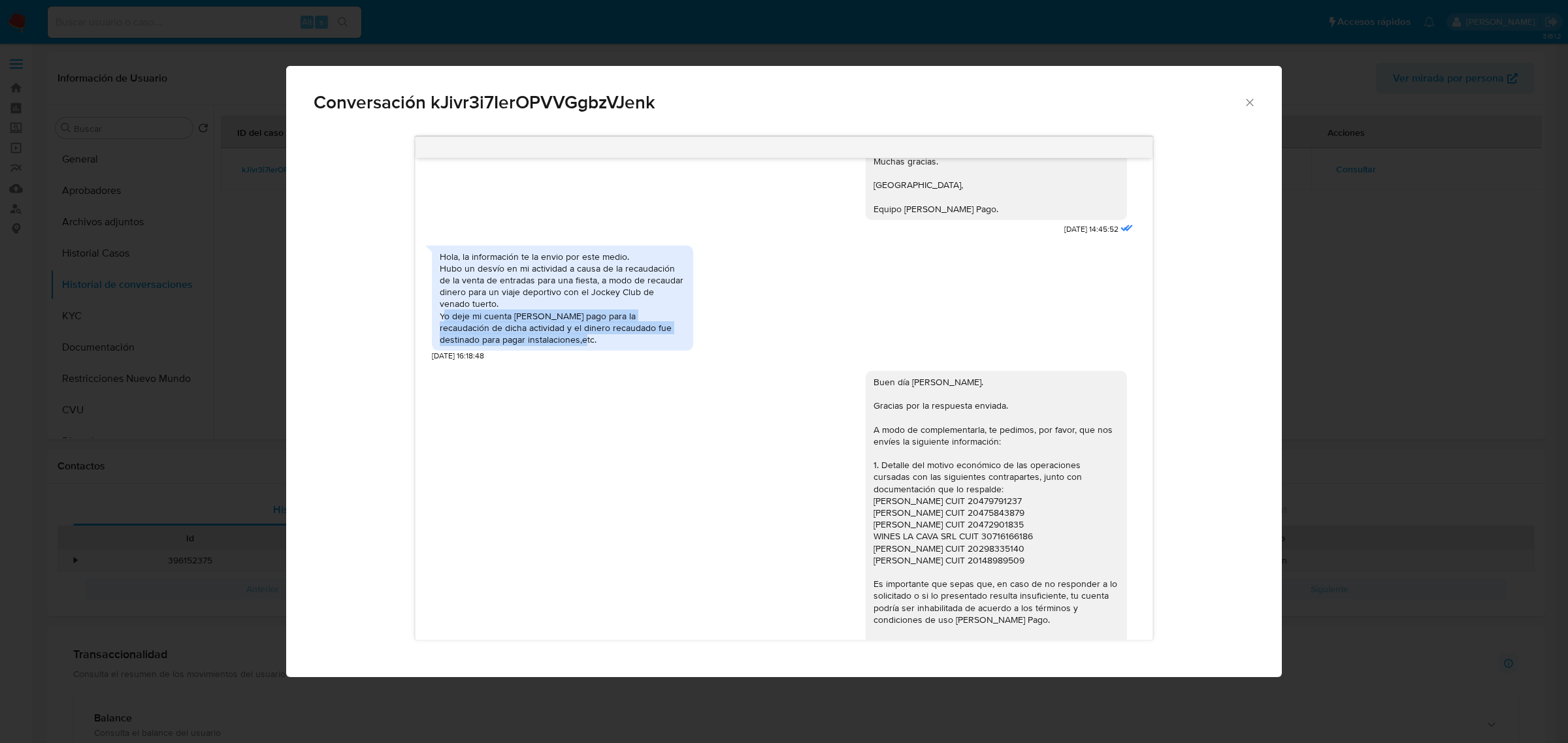
click at [640, 346] on div "Hola, la información te la envio por este medio. Hubo un desvío en mi actividad…" at bounding box center [563, 298] width 246 height 95
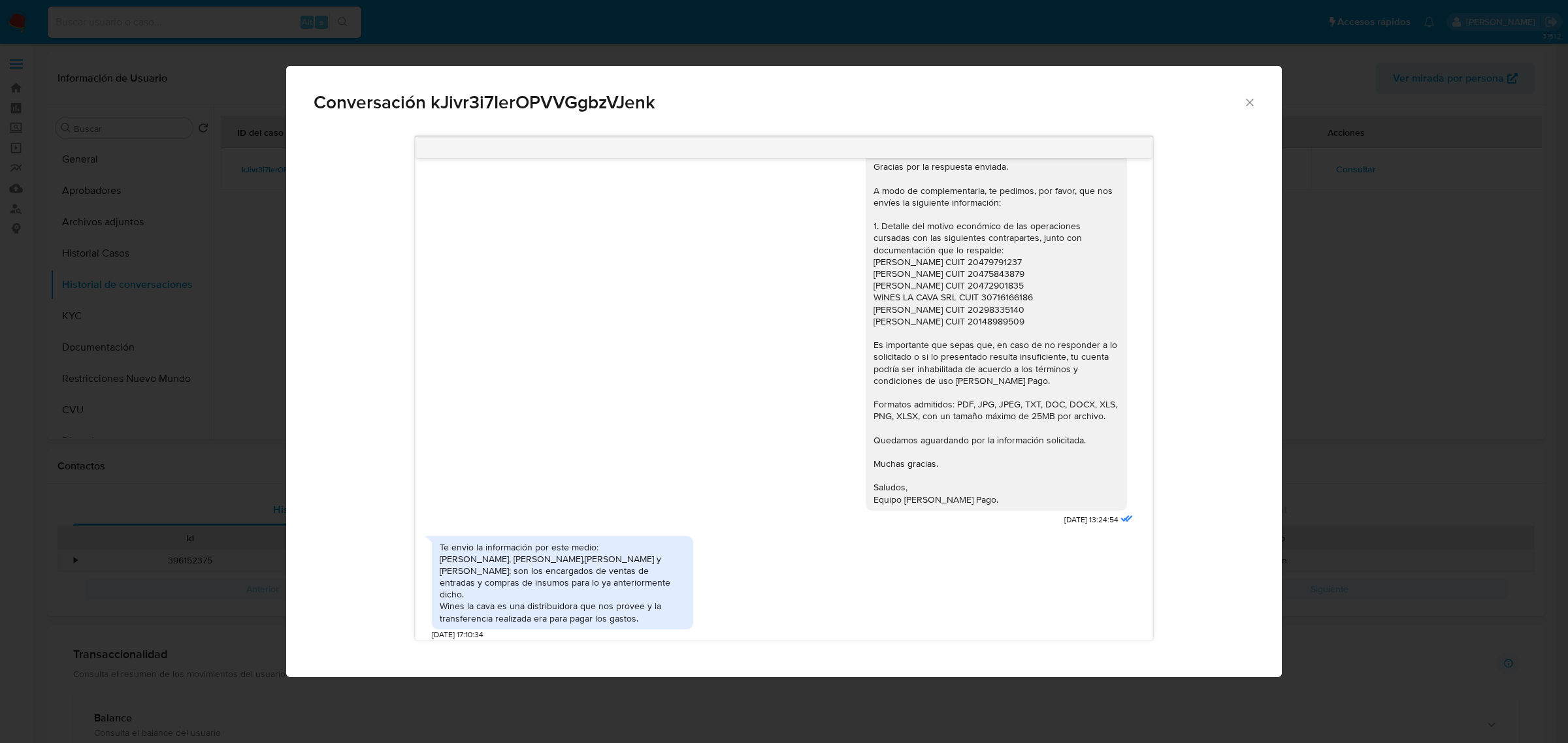
scroll to position [1226, 0]
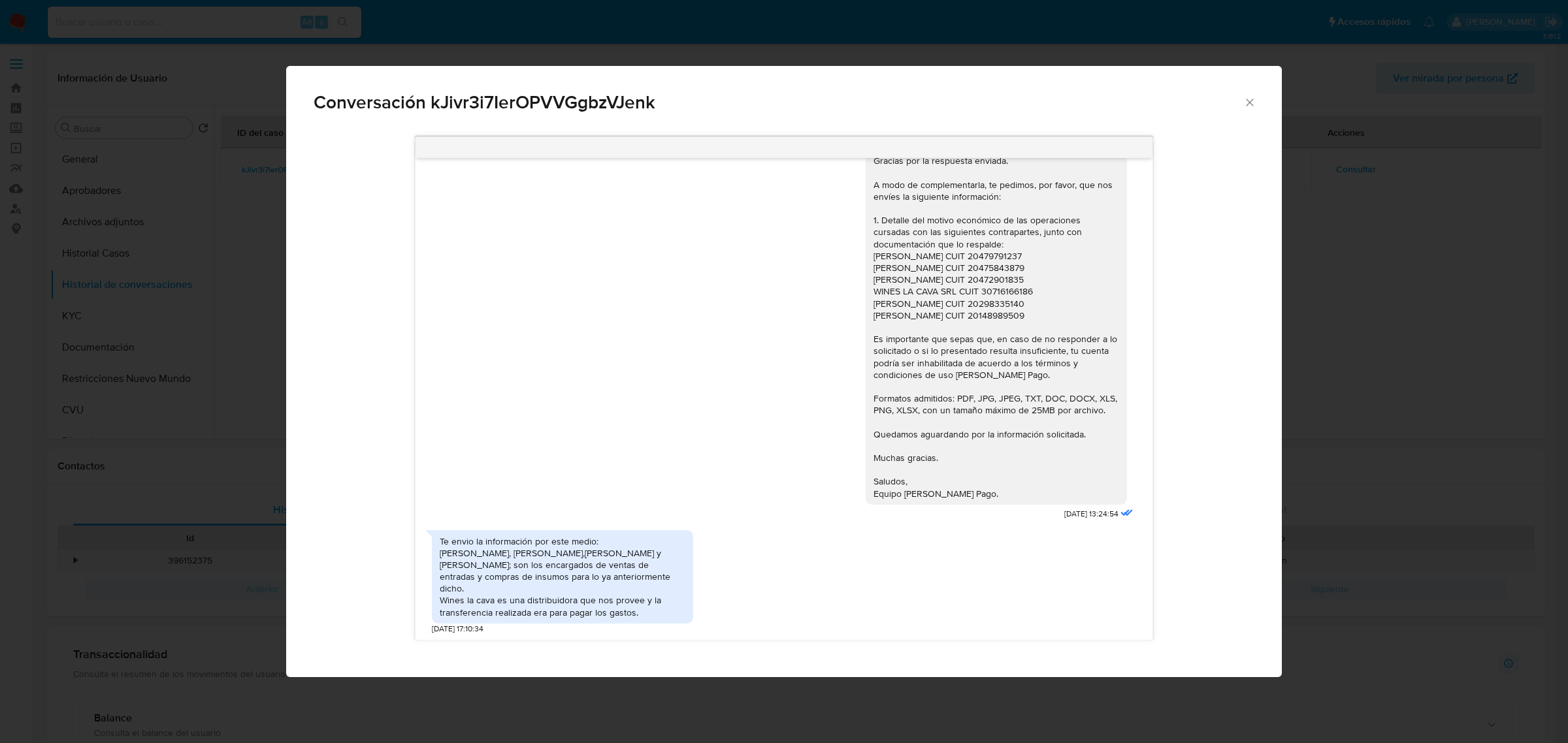
click at [479, 580] on div "Te envio la información por este medio: Federico raul soloa, nazario pardo,lore…" at bounding box center [563, 577] width 246 height 83
drag, startPoint x: 455, startPoint y: 559, endPoint x: 579, endPoint y: 562, distance: 124.0
click at [579, 562] on div "Te envio la información por este medio: Federico raul soloa, nazario pardo,lore…" at bounding box center [563, 577] width 246 height 83
click at [446, 588] on div "Te envio la información por este medio: Federico raul soloa, nazario pardo,lore…" at bounding box center [563, 577] width 246 height 83
drag, startPoint x: 446, startPoint y: 573, endPoint x: 589, endPoint y: 576, distance: 143.0
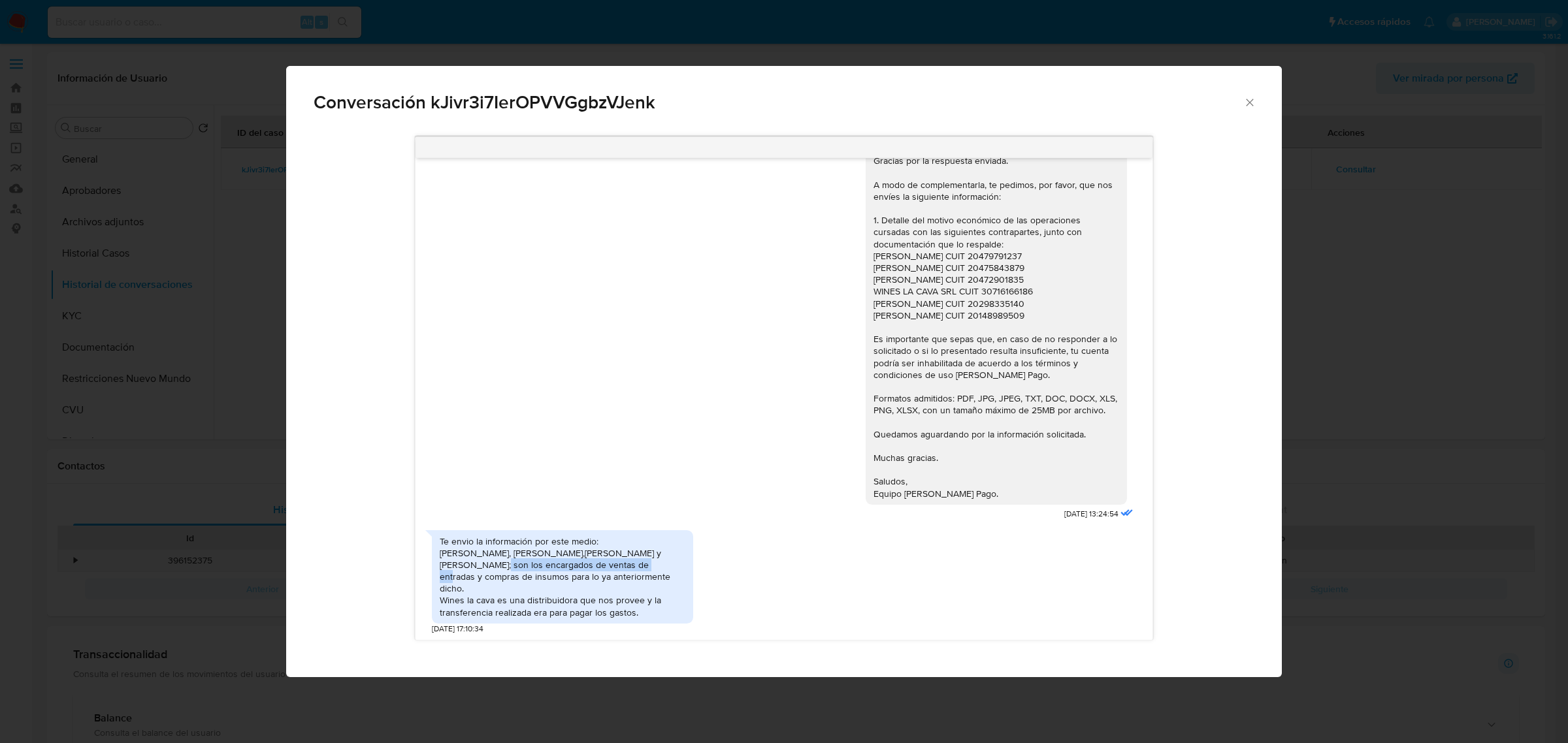
click at [589, 576] on div "Te envio la información por este medio: Federico raul soloa, nazario pardo,lore…" at bounding box center [563, 577] width 246 height 83
click at [507, 585] on div "Te envio la información por este medio: Federico raul soloa, nazario pardo,lore…" at bounding box center [563, 577] width 246 height 83
drag, startPoint x: 563, startPoint y: 580, endPoint x: 664, endPoint y: 583, distance: 101.0
click at [664, 583] on div "Te envio la información por este medio: Federico raul soloa, nazario pardo,lore…" at bounding box center [563, 577] width 246 height 83
click at [537, 589] on div "Te envio la información por este medio: Federico raul soloa, nazario pardo,lore…" at bounding box center [563, 577] width 246 height 83
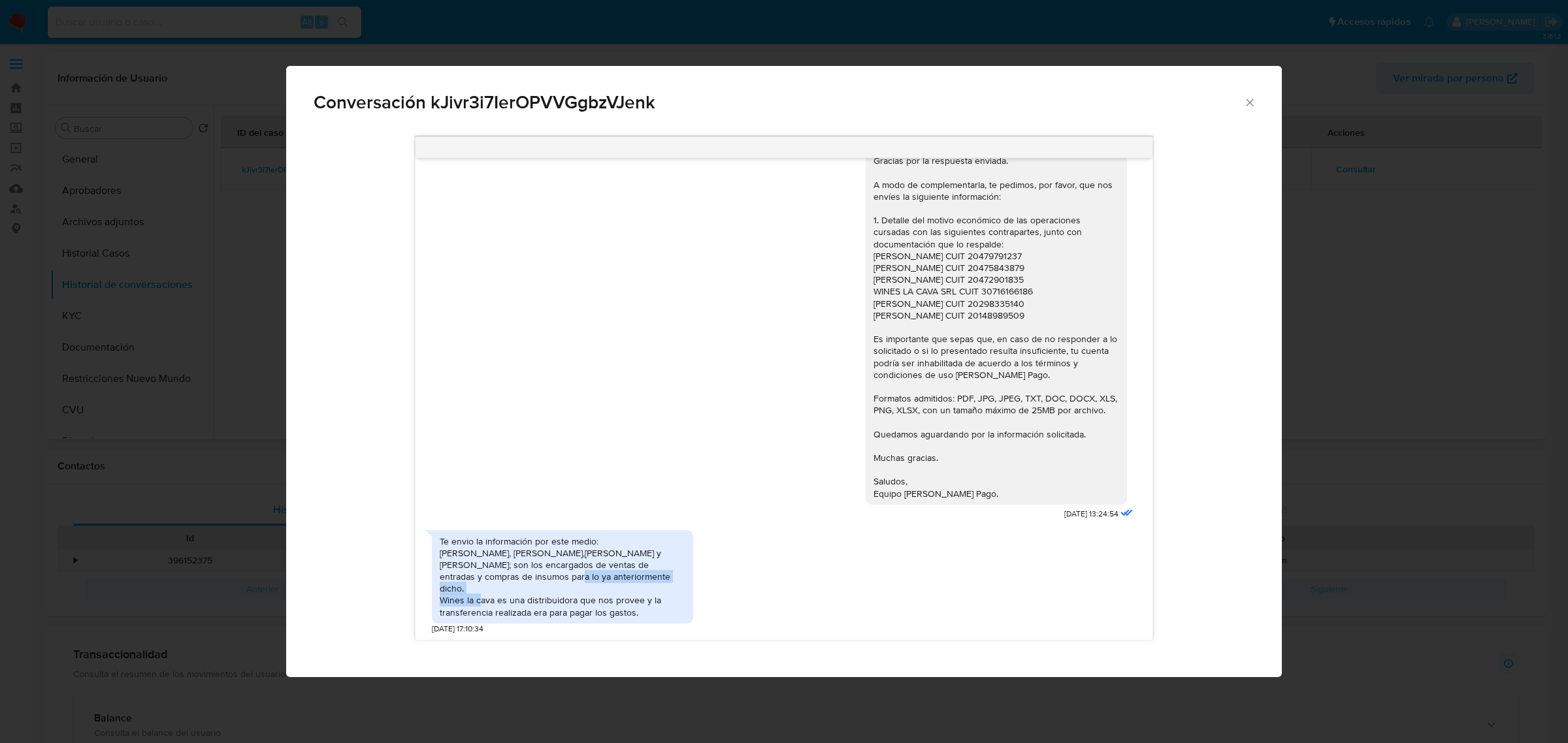
drag, startPoint x: 490, startPoint y: 592, endPoint x: 655, endPoint y: 593, distance: 165.0
click at [655, 593] on div "Te envio la información por este medio: Federico raul soloa, nazario pardo,lore…" at bounding box center [563, 577] width 246 height 83
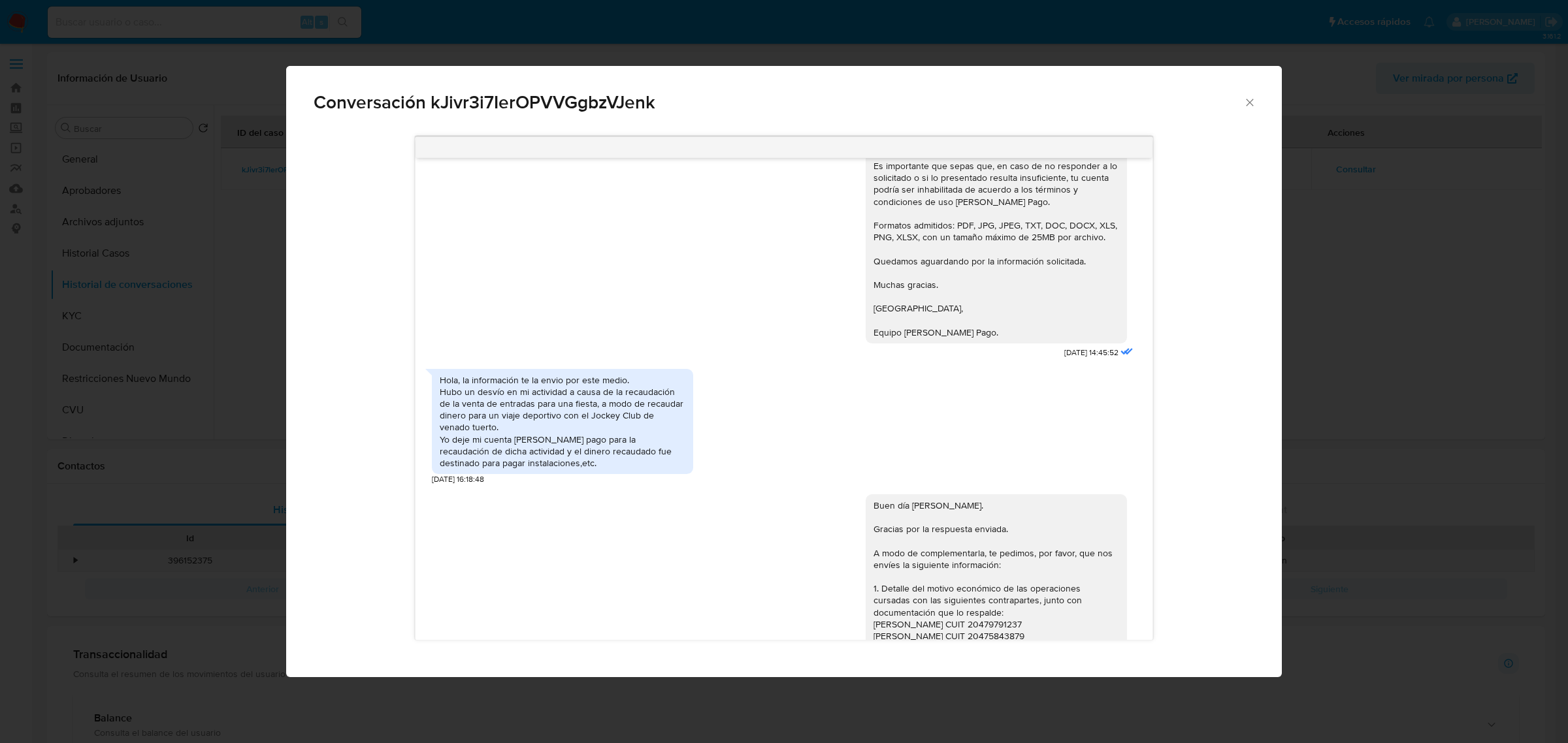
scroll to position [818, 0]
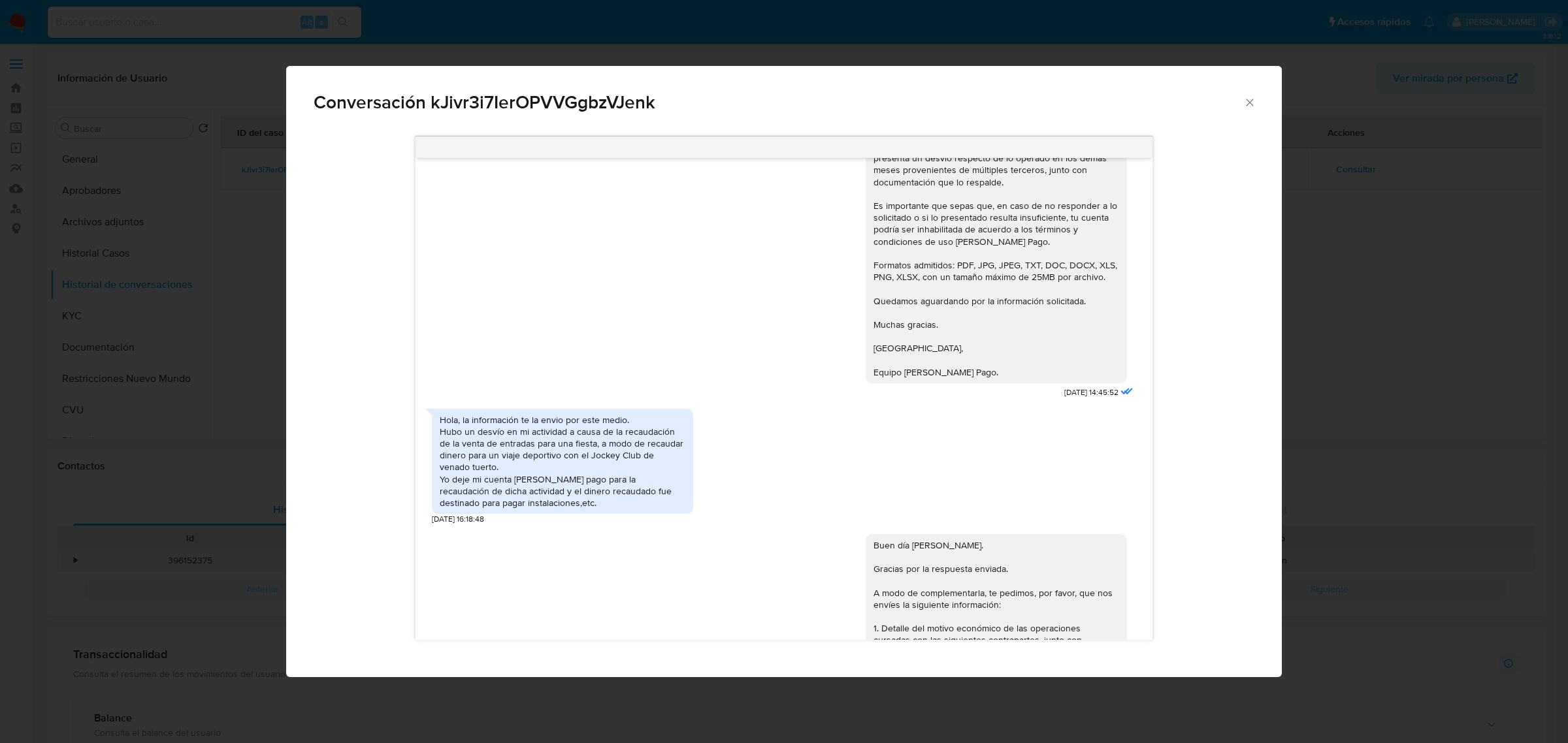
click at [582, 452] on div "Hola, la información te la envio por este medio. Hubo un desvío en mi actividad…" at bounding box center [563, 462] width 246 height 95
drag, startPoint x: 588, startPoint y: 465, endPoint x: 643, endPoint y: 469, distance: 55.1
click at [643, 469] on div "Hola, la información te la envio por este medio. Hubo un desvío en mi actividad…" at bounding box center [563, 462] width 246 height 95
click at [643, 470] on div "Hola, la información te la envio por este medio. Hubo un desvío en mi actividad…" at bounding box center [563, 462] width 246 height 95
drag, startPoint x: 638, startPoint y: 470, endPoint x: 589, endPoint y: 470, distance: 49.0
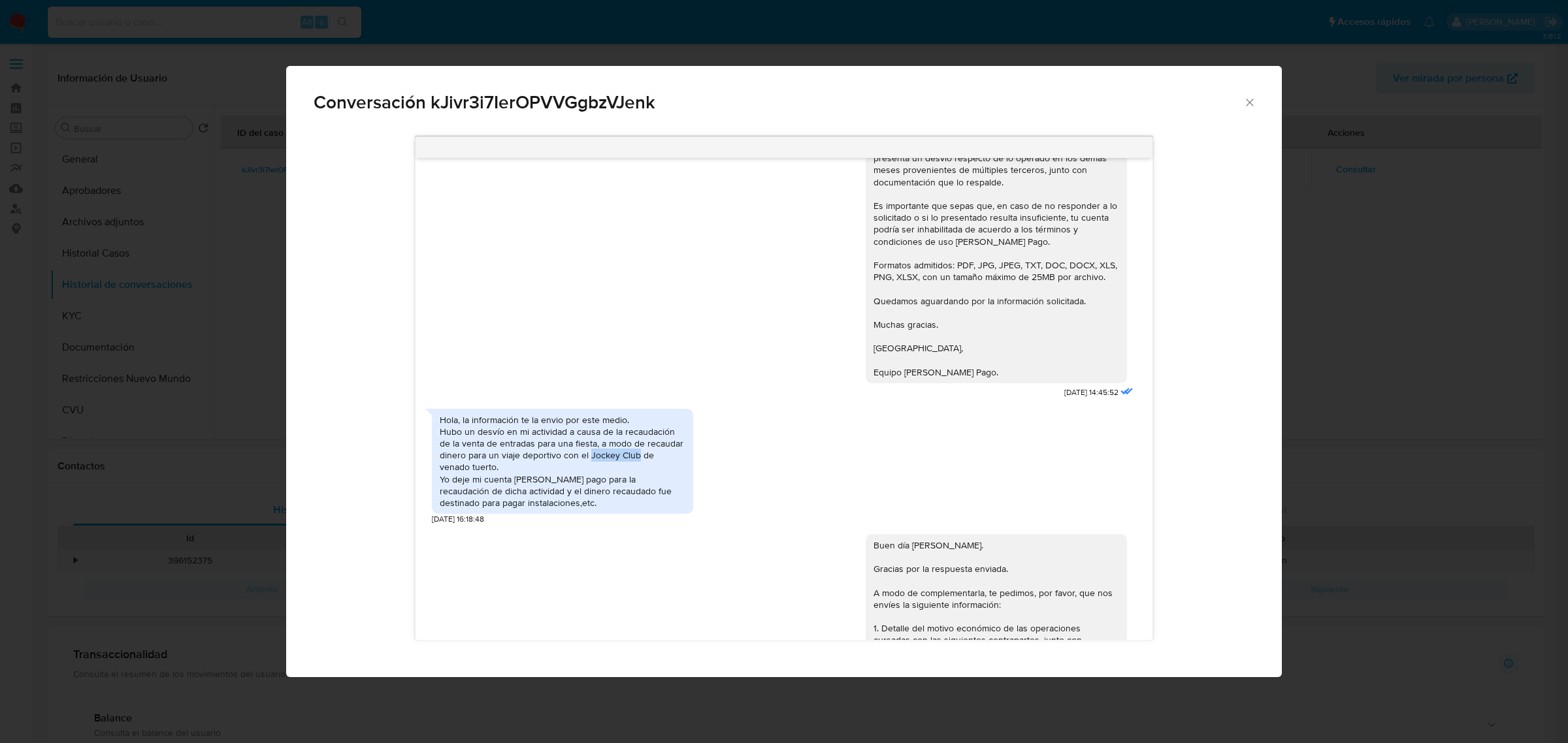
click at [589, 470] on div "Hola, la información te la envio por este medio. Hubo un desvío en mi actividad…" at bounding box center [563, 462] width 246 height 95
copy div "Jockey Club"
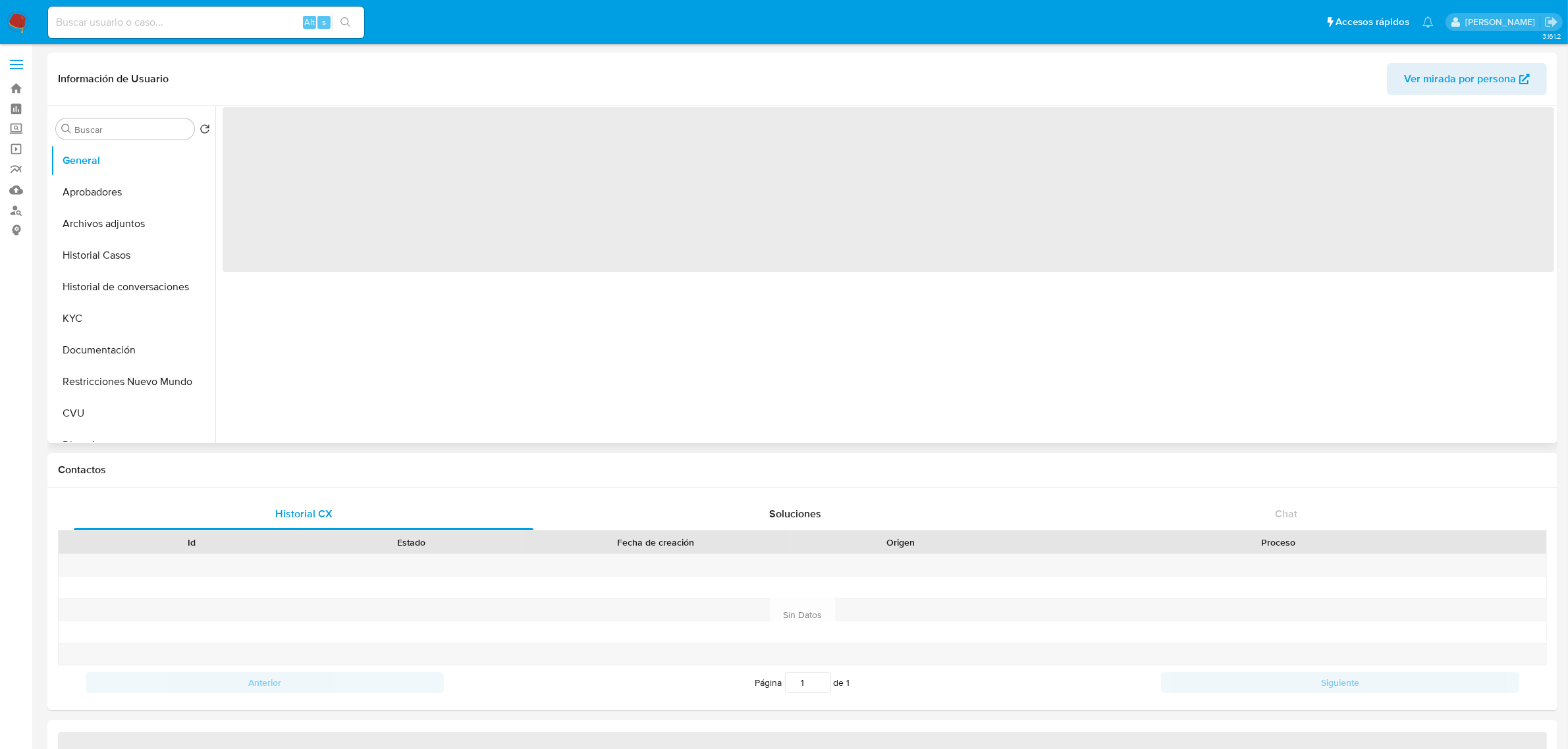
select select "10"
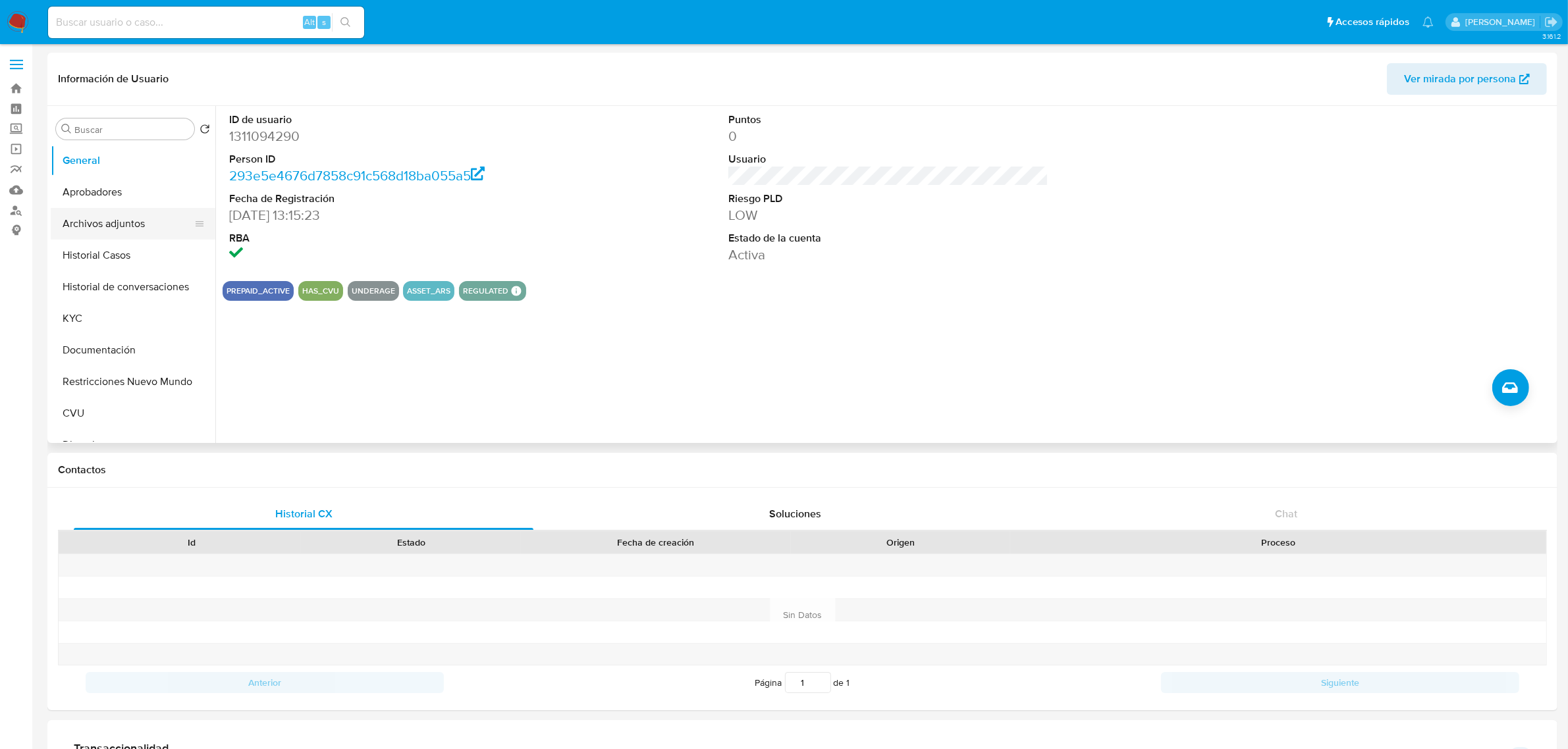
click at [120, 231] on button "Archivos adjuntos" at bounding box center [128, 224] width 154 height 32
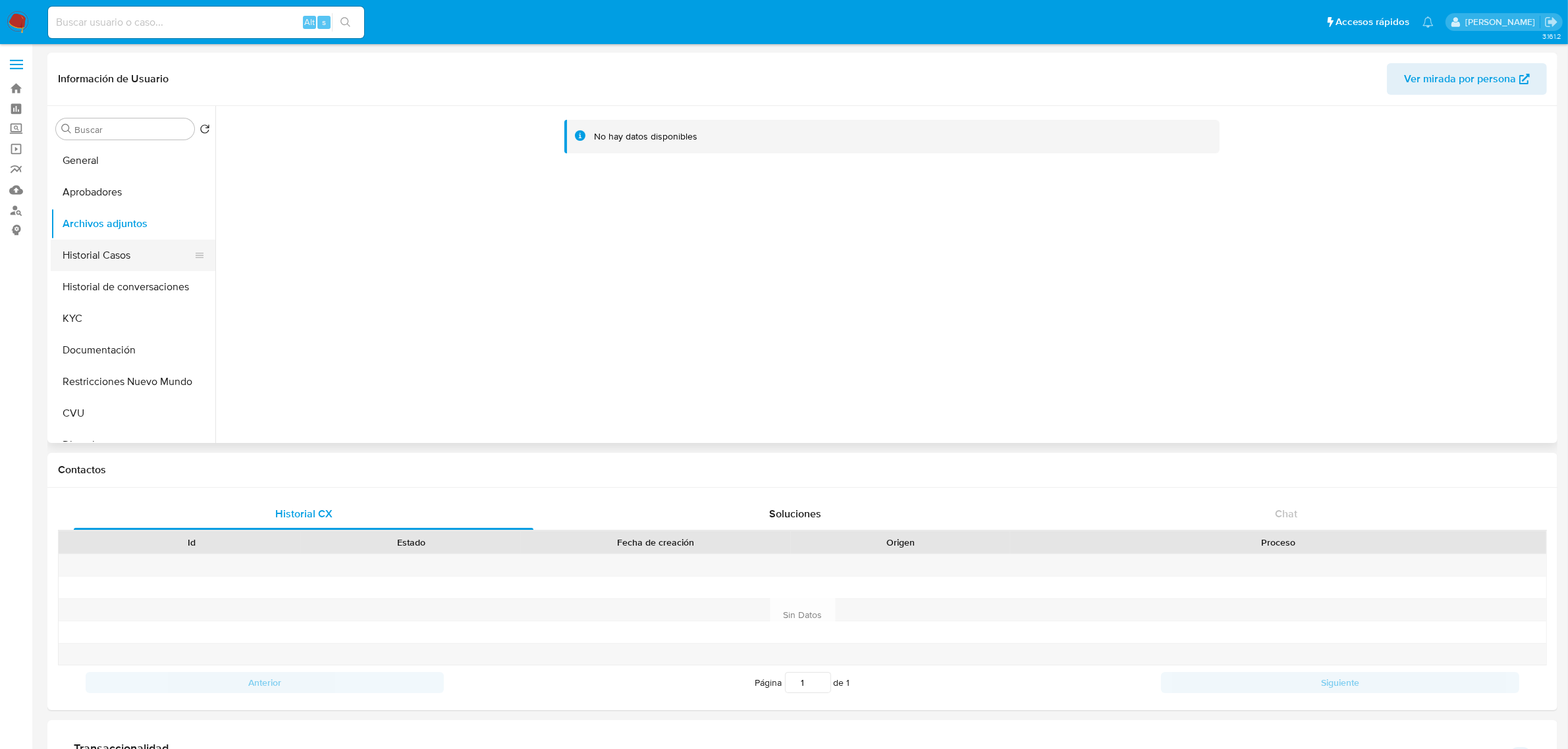
click at [110, 253] on button "Historial Casos" at bounding box center [128, 256] width 154 height 32
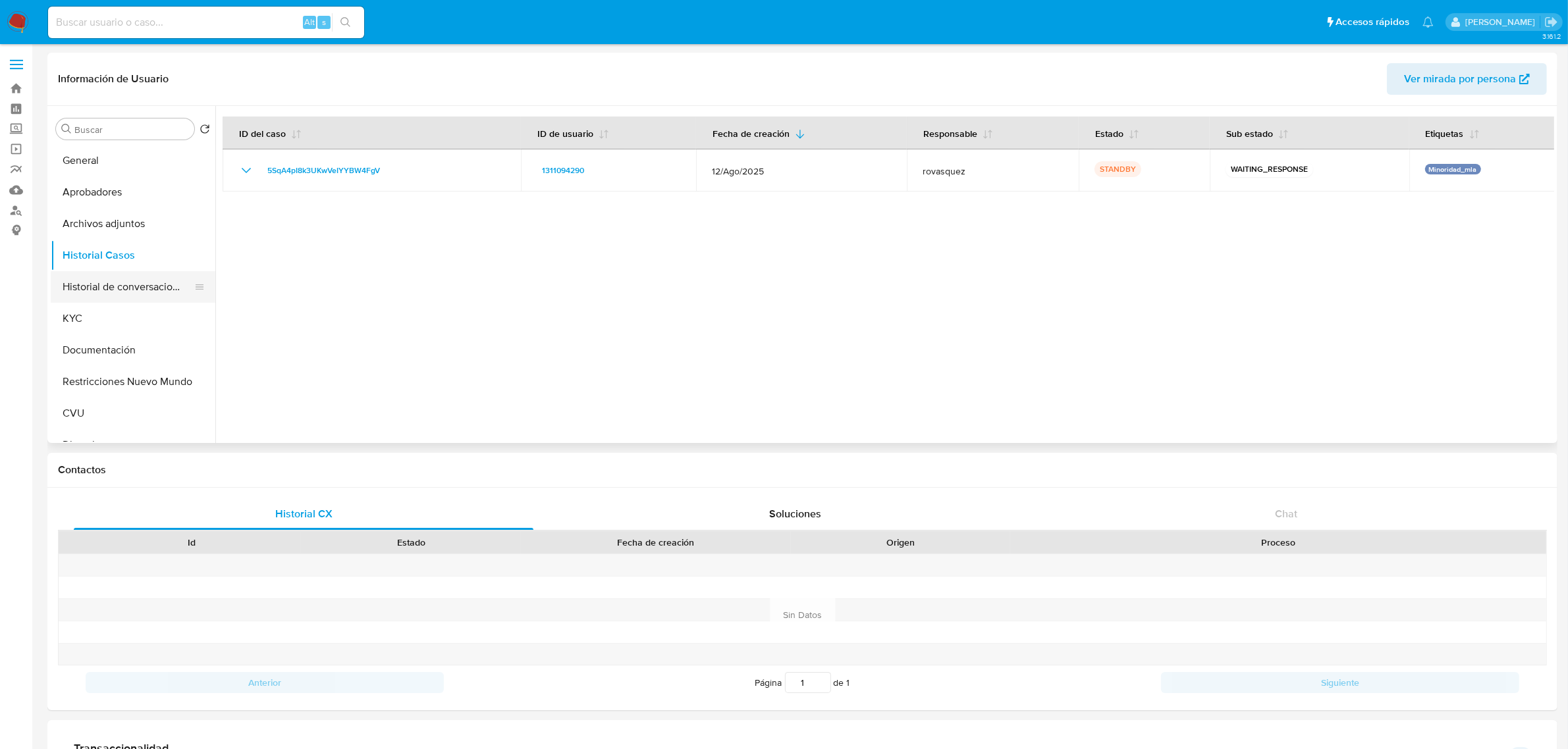
click at [112, 288] on button "Historial de conversaciones" at bounding box center [128, 287] width 154 height 32
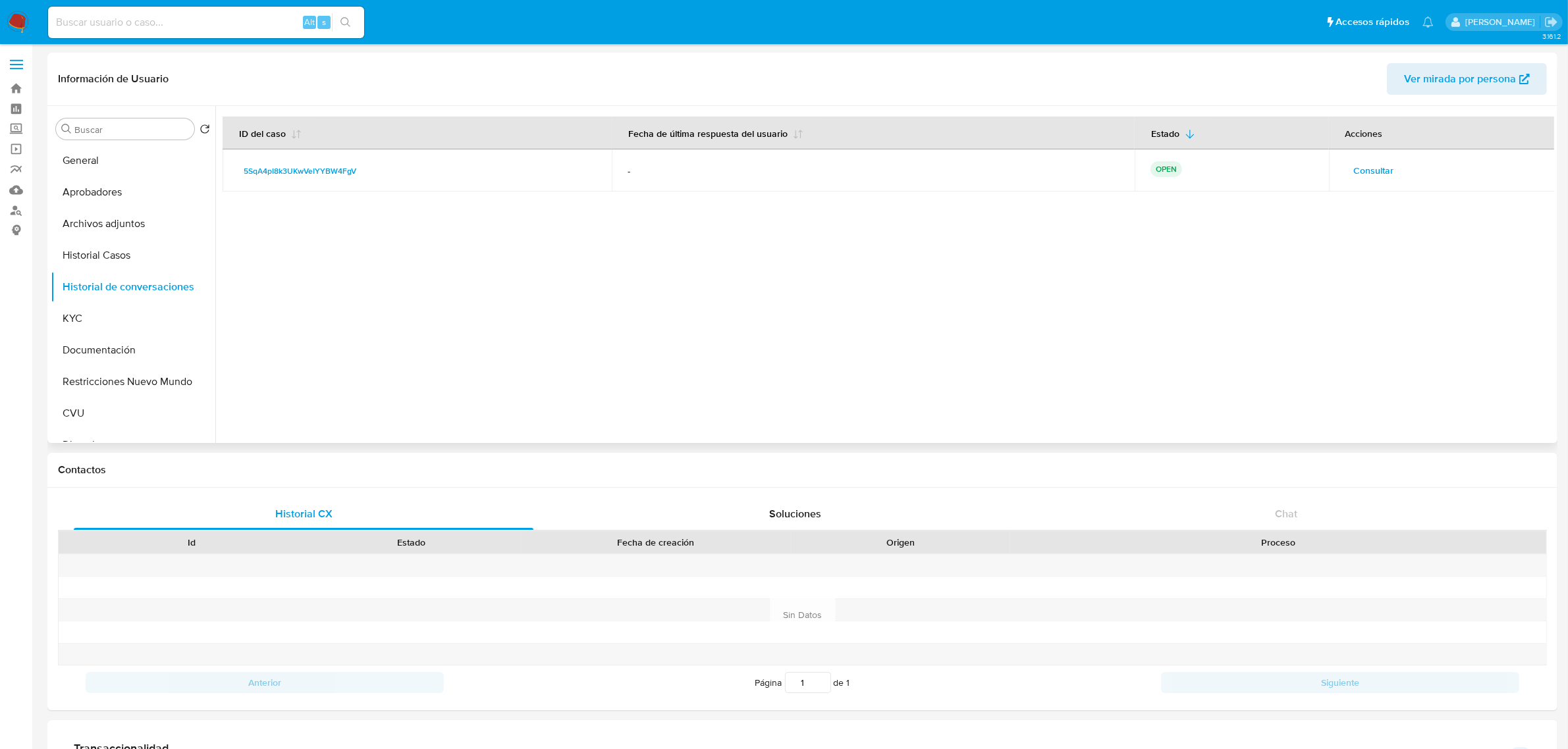
click at [1365, 172] on span "Consultar" at bounding box center [1374, 171] width 41 height 19
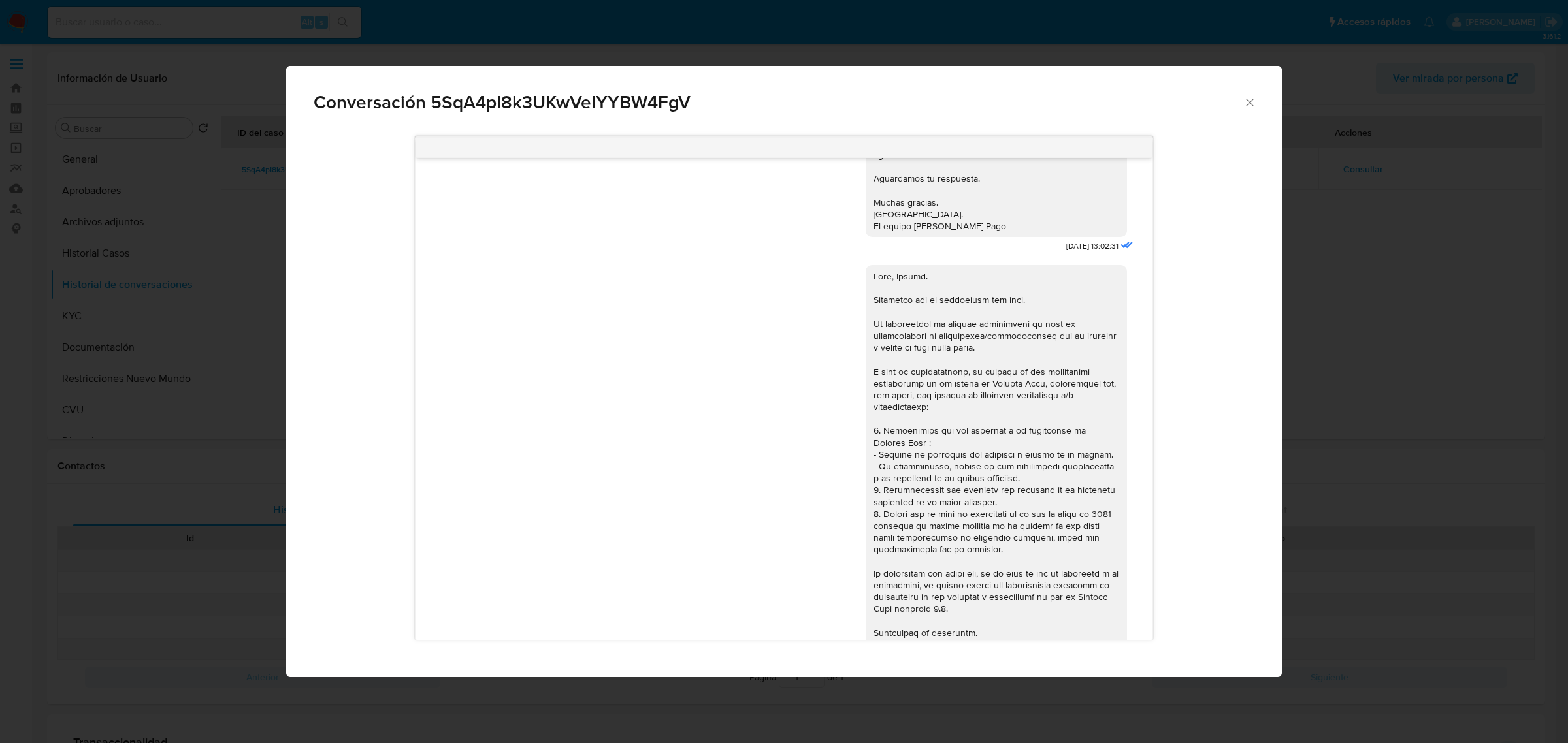
scroll to position [857, 0]
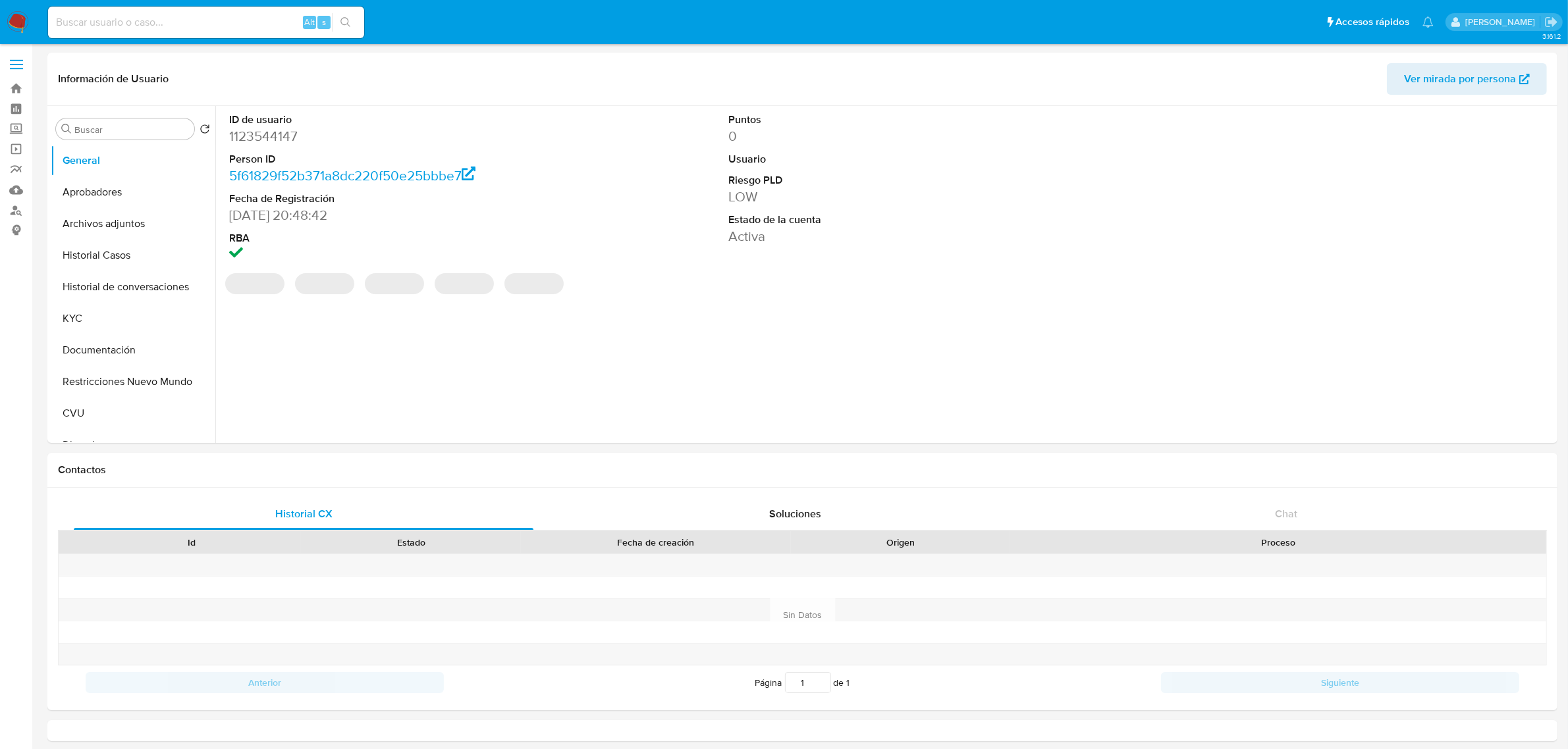
select select "10"
click at [512, 344] on div "ID de usuario 1123544147 Person ID 5f61829f52b371a8dc220f50e25bbbe7 Fecha de Re…" at bounding box center [885, 274] width 1339 height 337
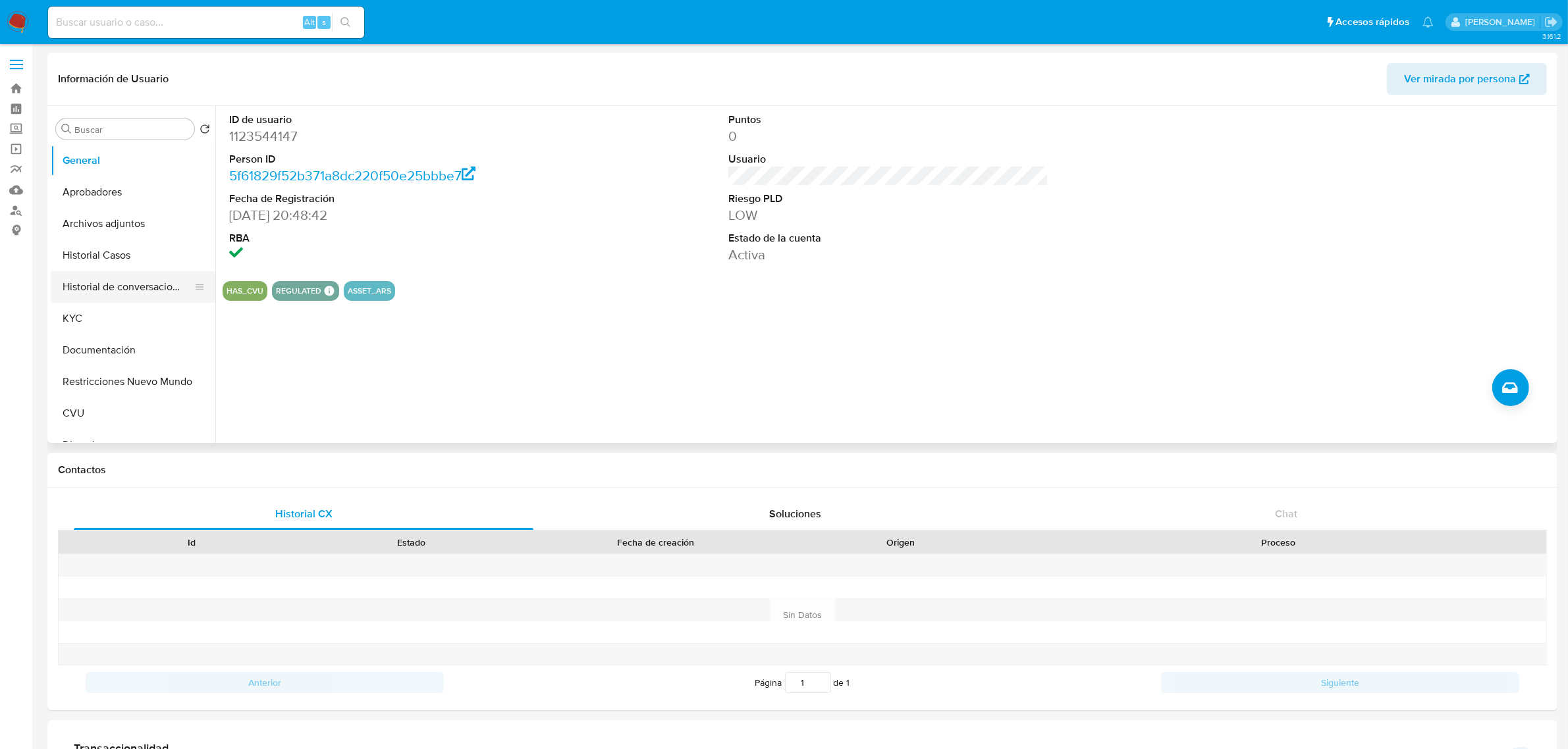
click at [139, 284] on button "Historial de conversaciones" at bounding box center [128, 287] width 154 height 32
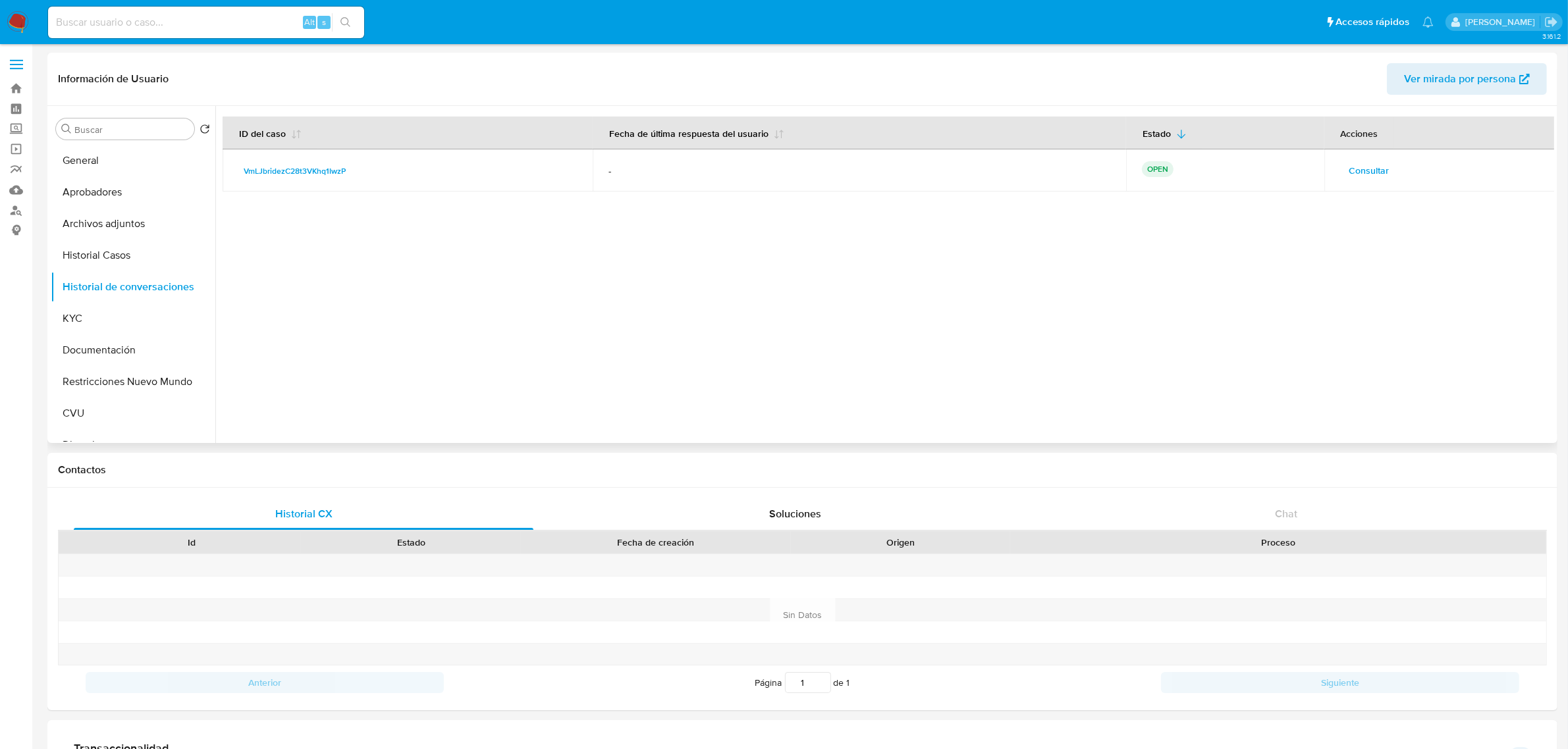
click at [1369, 171] on span "Consultar" at bounding box center [1369, 171] width 41 height 19
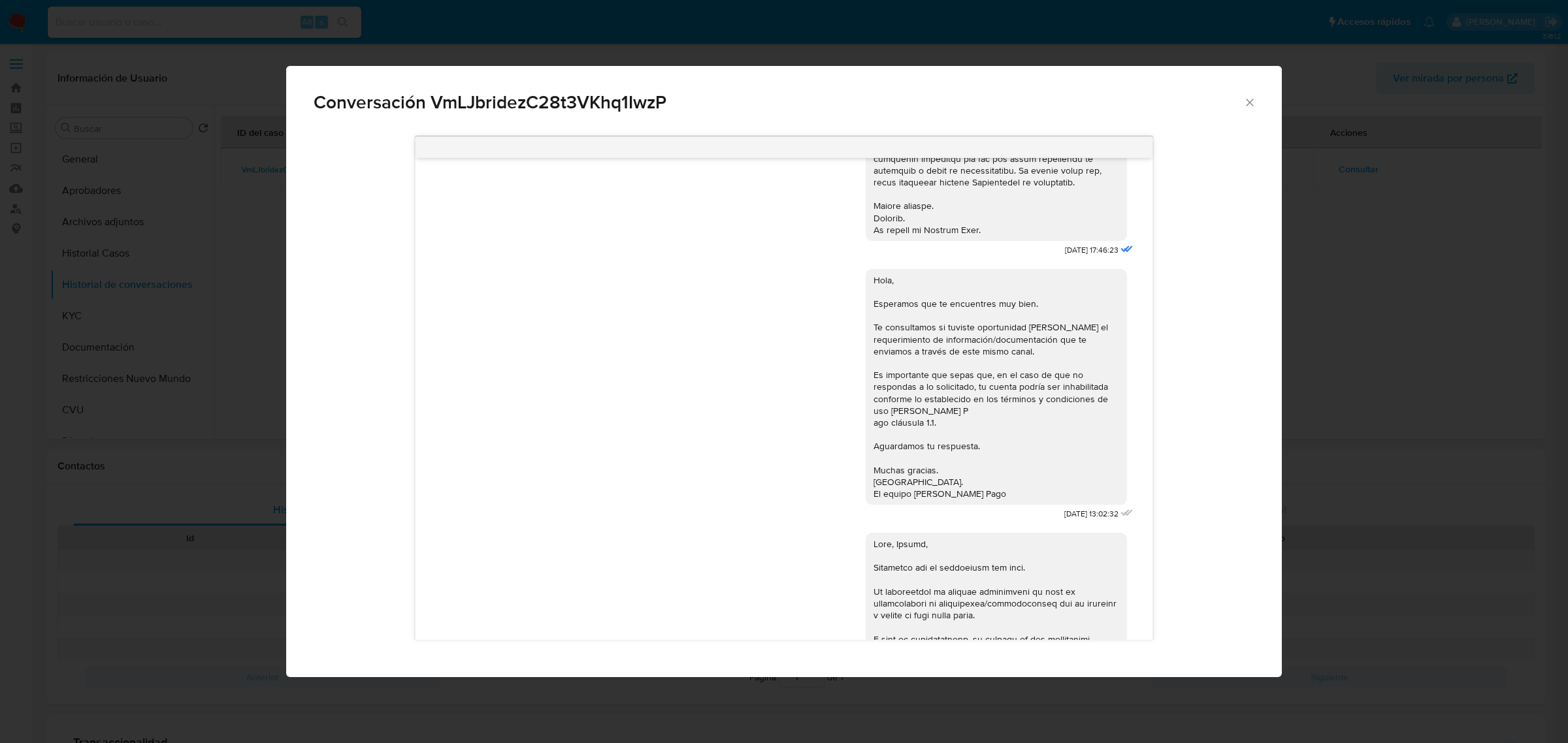
scroll to position [857, 0]
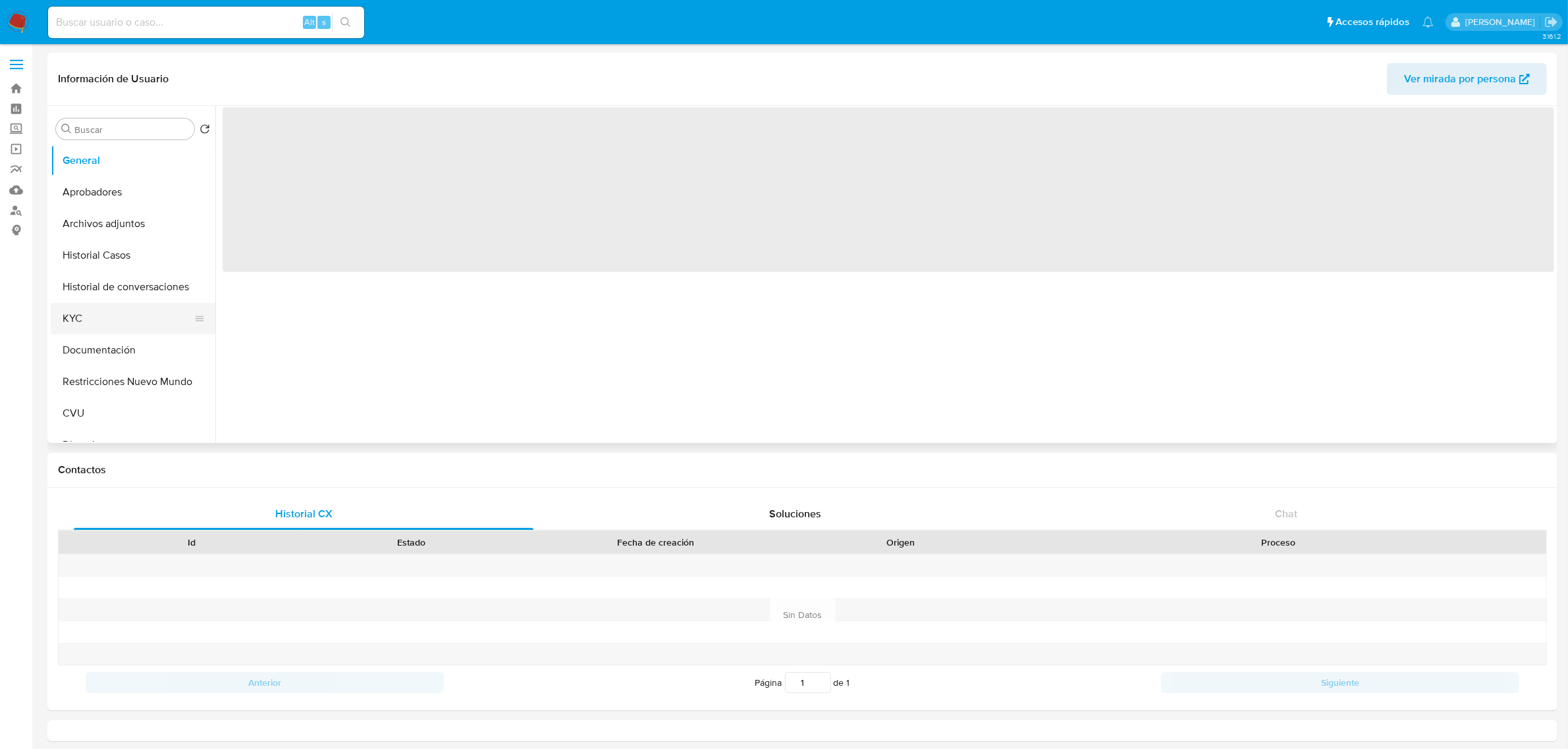
select select "10"
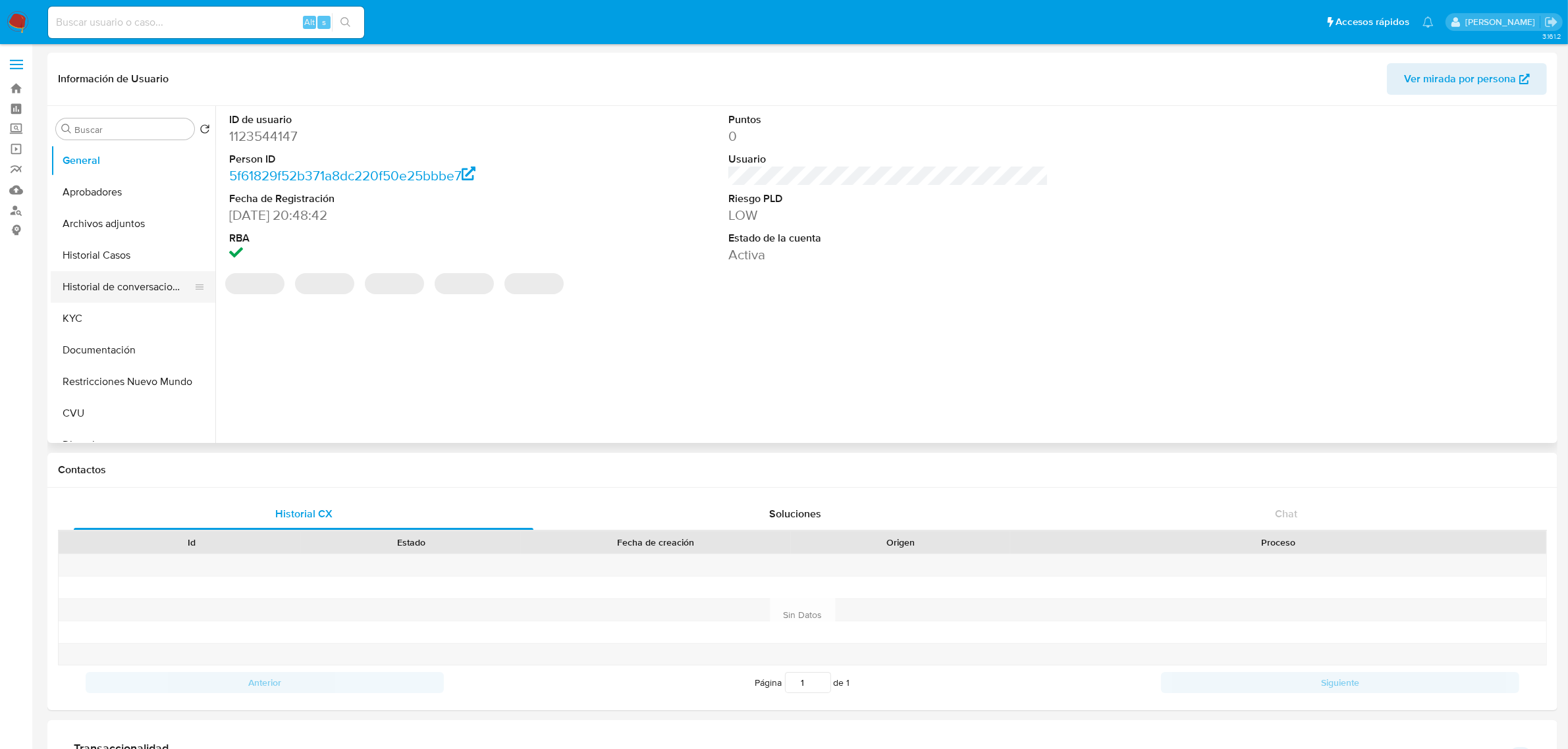
click at [116, 288] on button "Historial de conversaciones" at bounding box center [128, 287] width 154 height 32
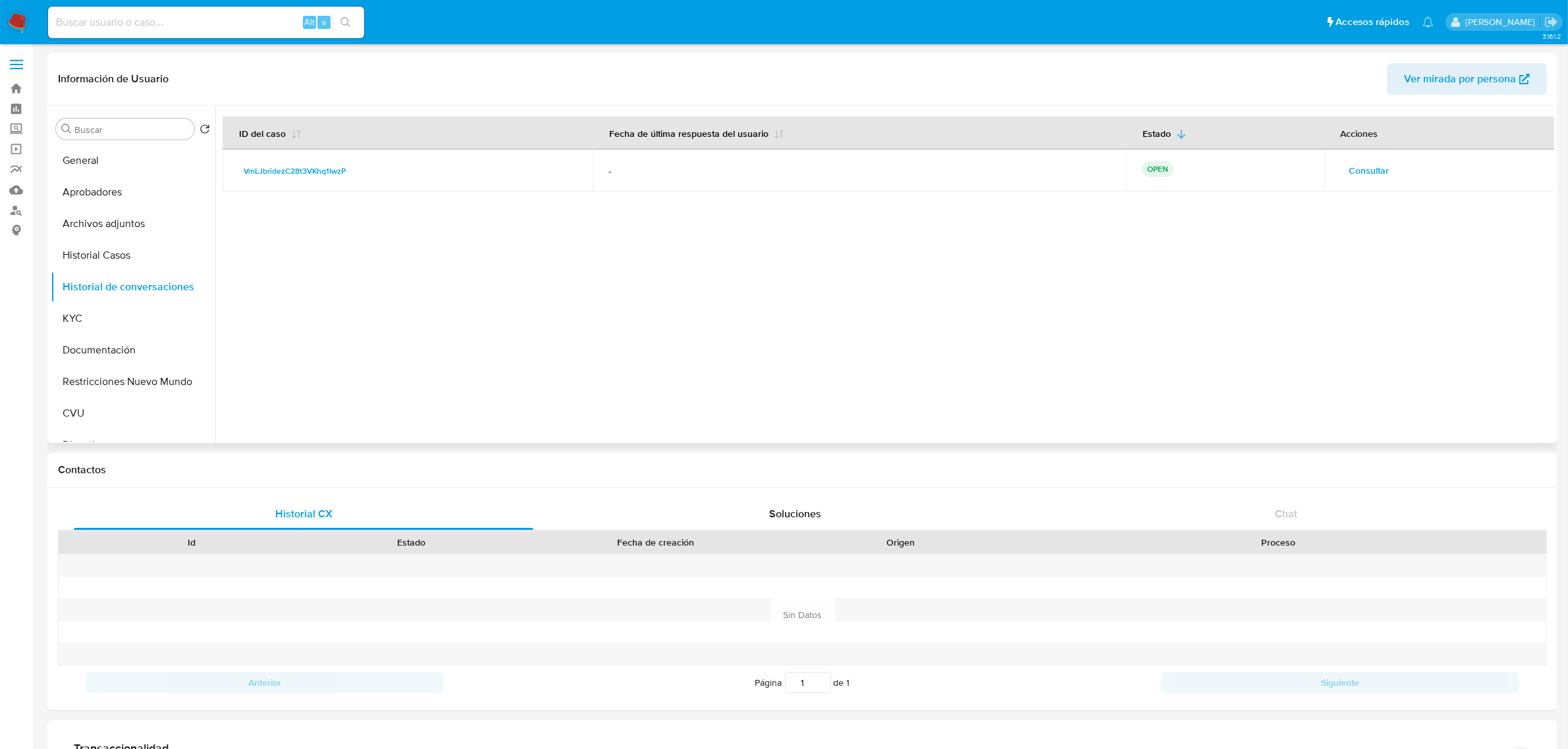
click at [1324, 171] on td "Consultar" at bounding box center [1439, 171] width 231 height 42
click at [1353, 169] on span "Consultar" at bounding box center [1369, 171] width 41 height 19
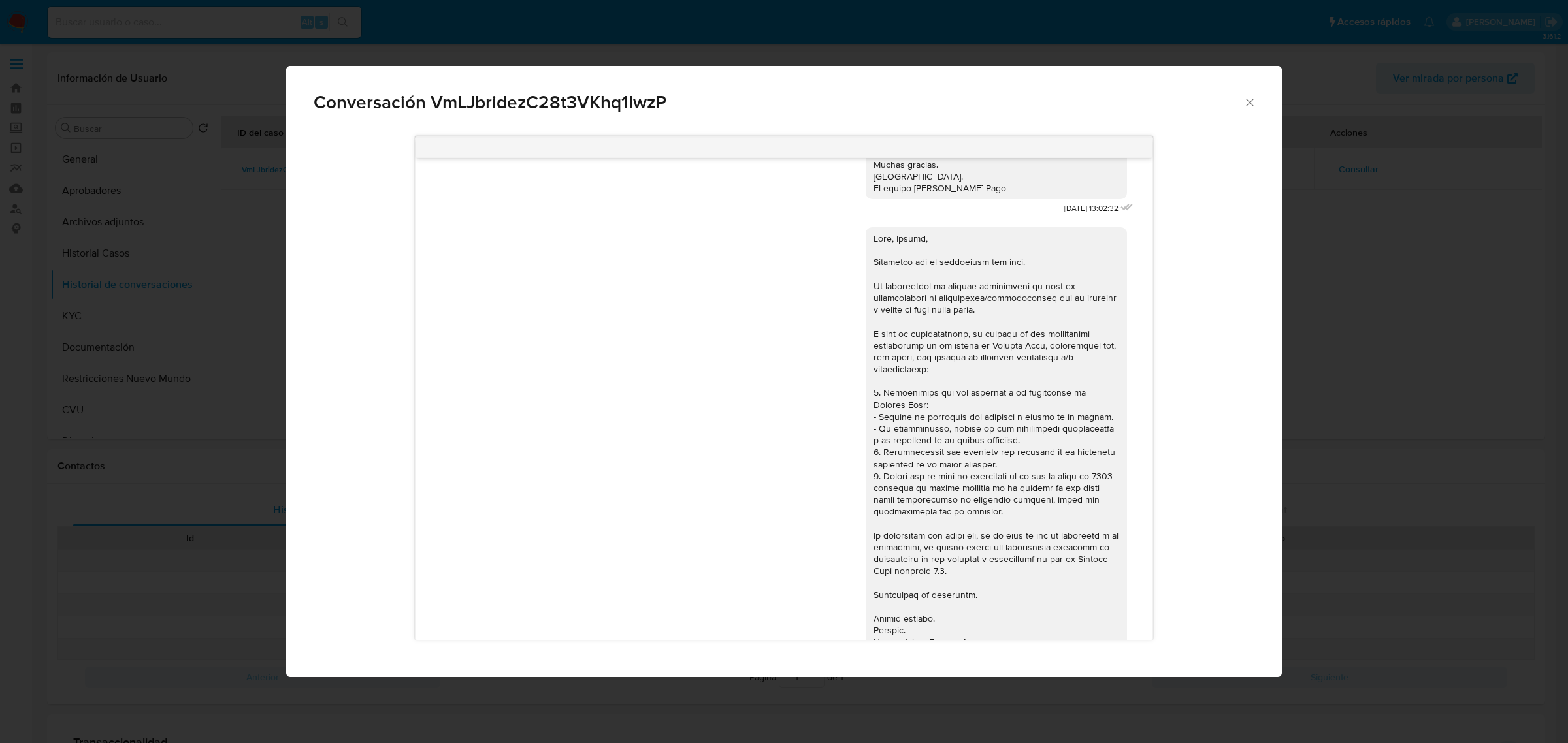
scroll to position [857, 0]
